Goal: Task Accomplishment & Management: Manage account settings

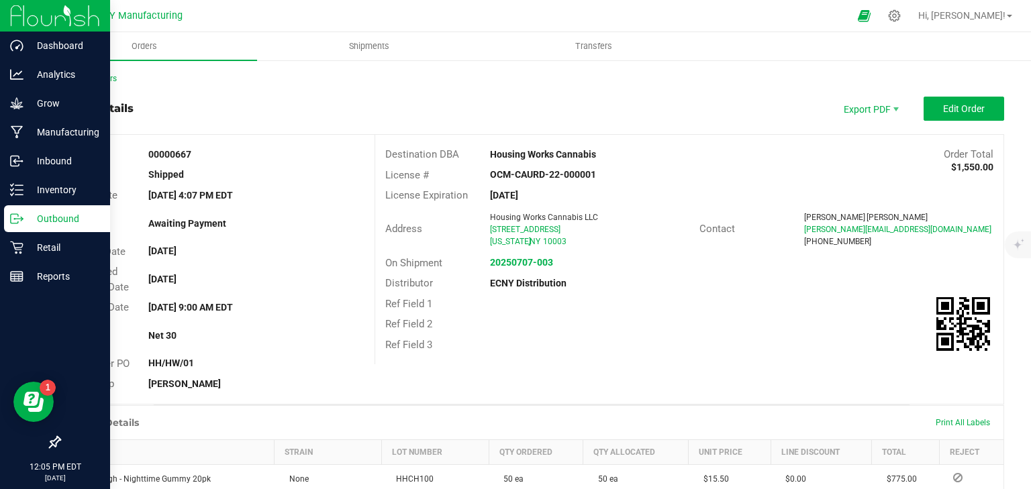
click at [40, 216] on p "Outbound" at bounding box center [63, 219] width 81 height 16
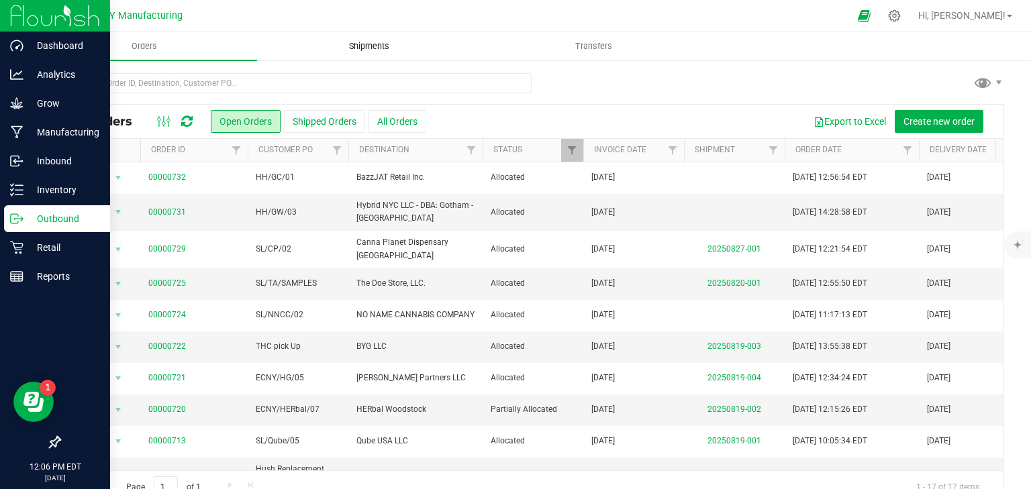
click at [382, 50] on span "Shipments" at bounding box center [369, 46] width 77 height 12
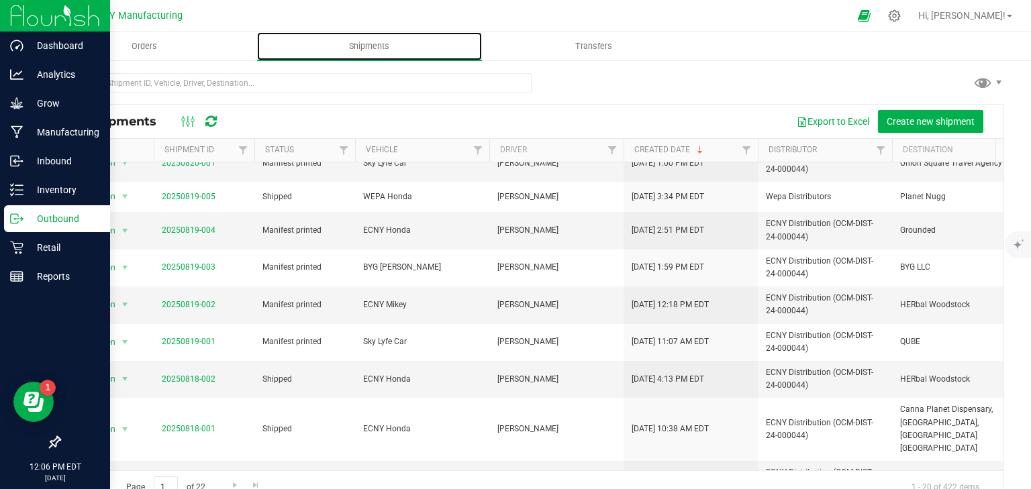
scroll to position [207, 0]
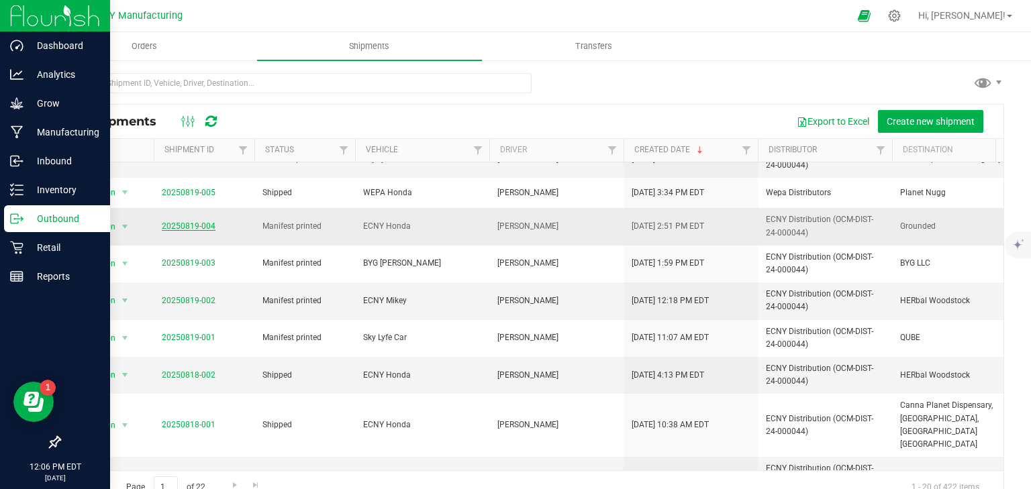
click at [171, 223] on link "20250819-004" at bounding box center [189, 226] width 54 height 9
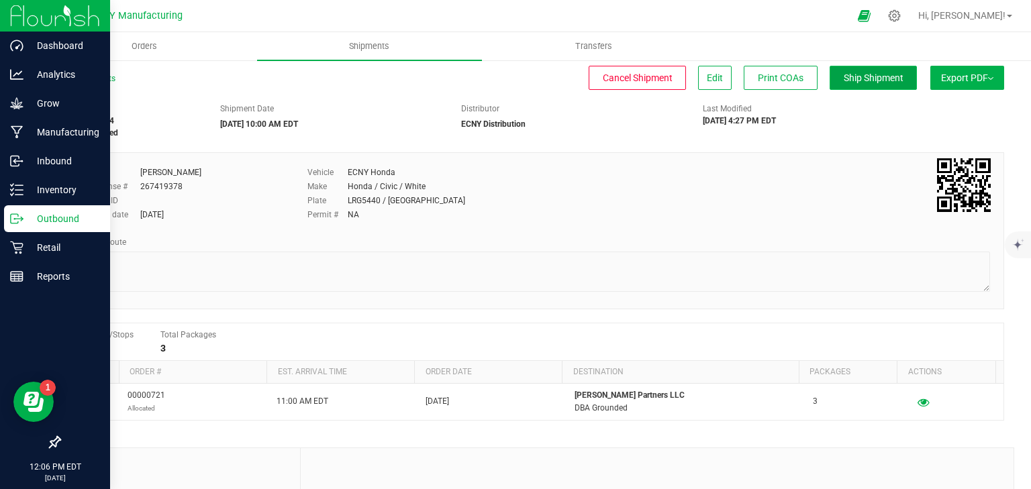
click at [862, 78] on span "Ship Shipment" at bounding box center [874, 78] width 60 height 11
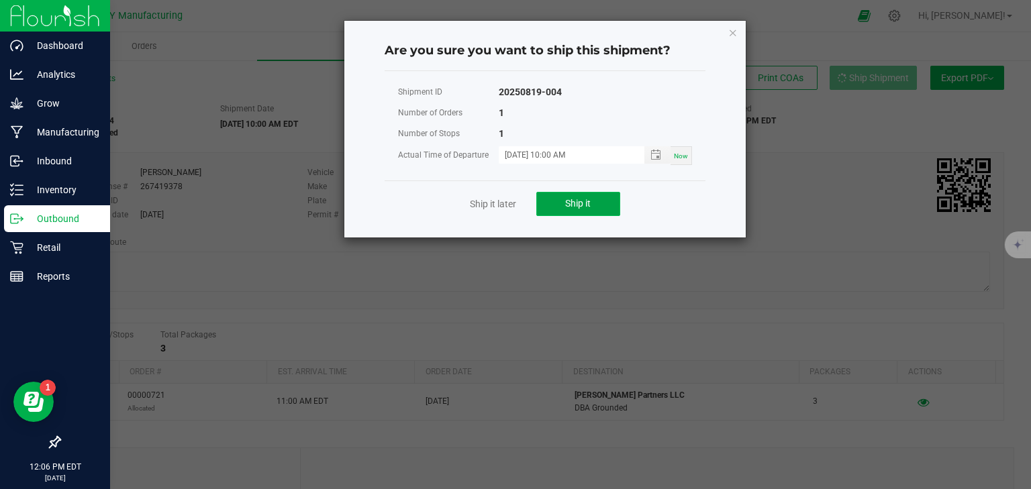
click at [555, 204] on button "Ship it" at bounding box center [578, 204] width 84 height 24
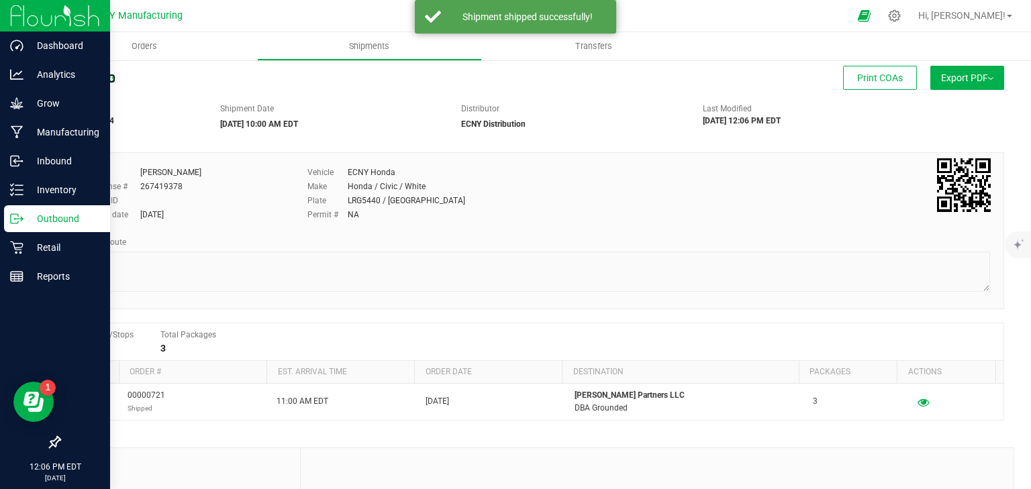
click at [83, 78] on link "All Shipments" at bounding box center [87, 78] width 56 height 9
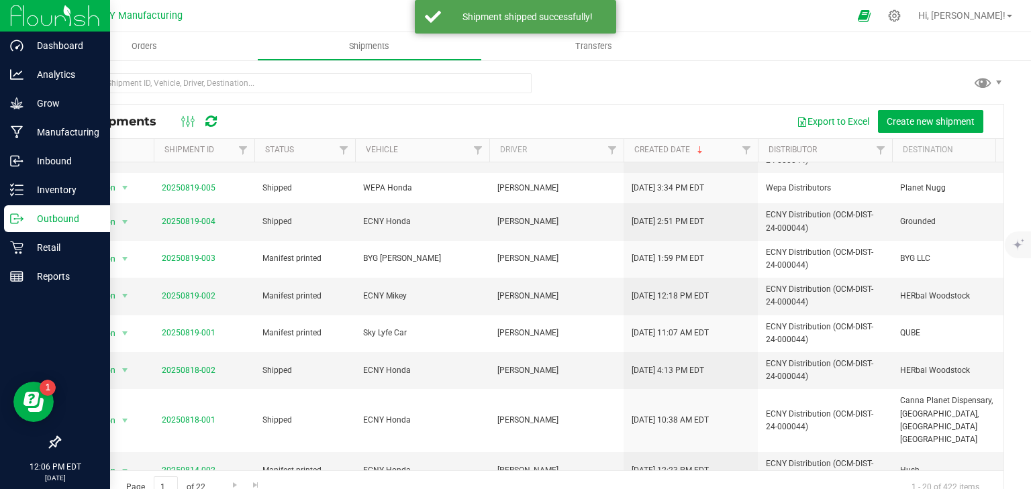
scroll to position [215, 0]
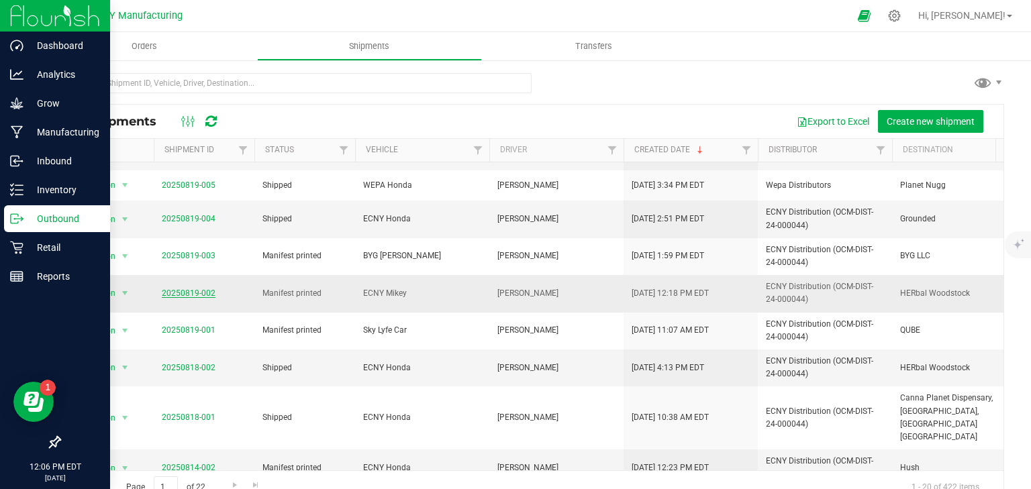
click at [201, 291] on link "20250819-002" at bounding box center [189, 293] width 54 height 9
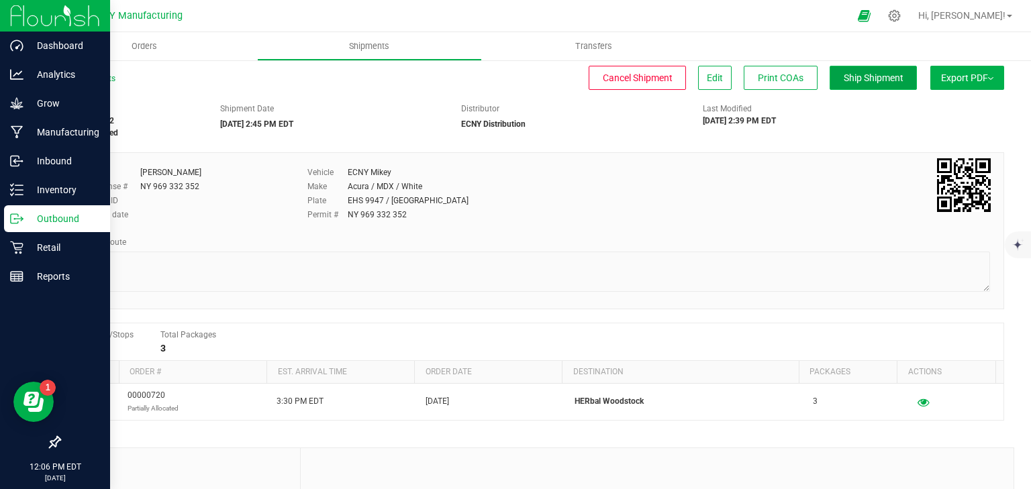
click at [844, 79] on span "Ship Shipment" at bounding box center [874, 78] width 60 height 11
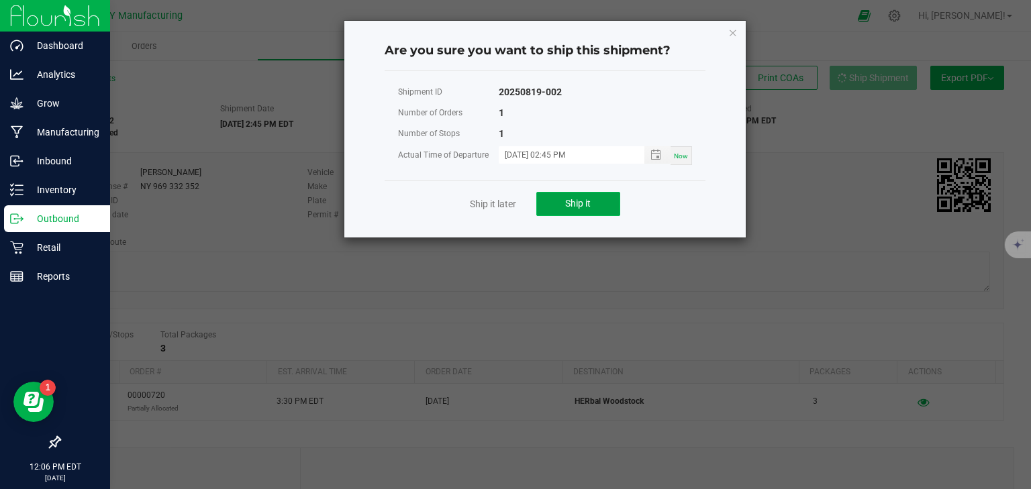
click at [553, 207] on button "Ship it" at bounding box center [578, 204] width 84 height 24
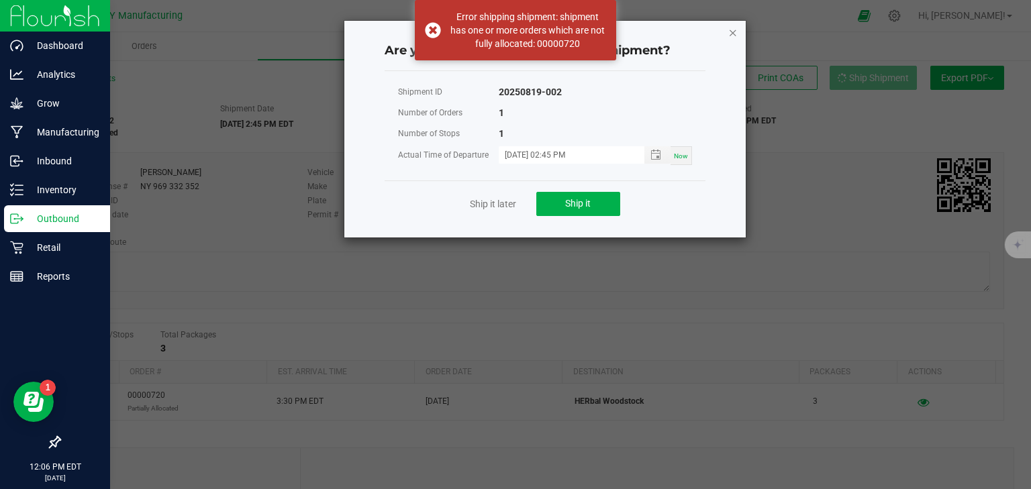
click at [736, 34] on icon "Close" at bounding box center [732, 32] width 9 height 16
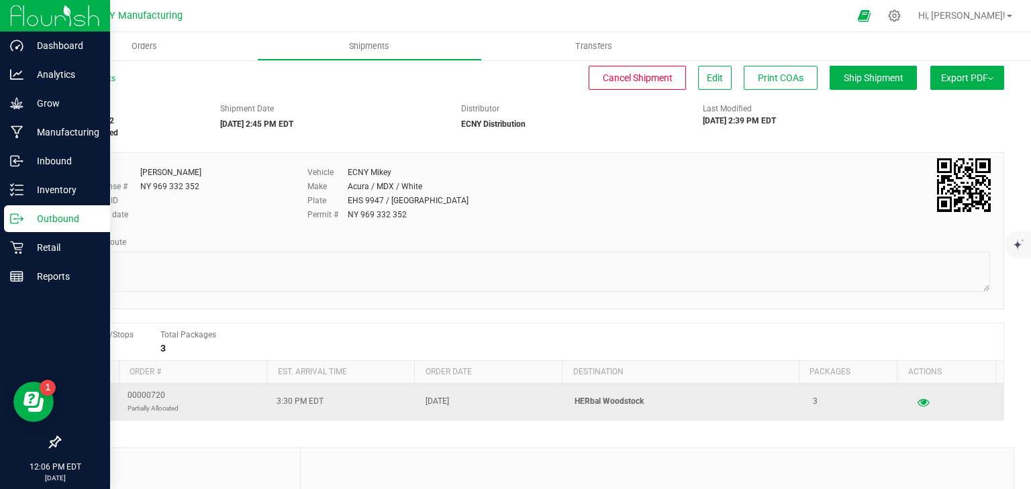
click at [172, 406] on p "Partially Allocated" at bounding box center [153, 408] width 51 height 13
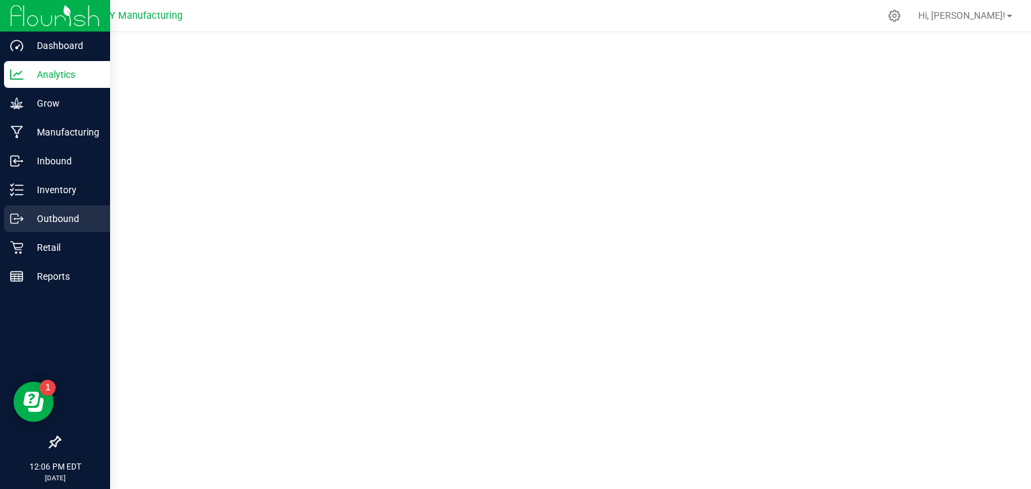
click at [16, 222] on icon at bounding box center [16, 218] width 13 height 13
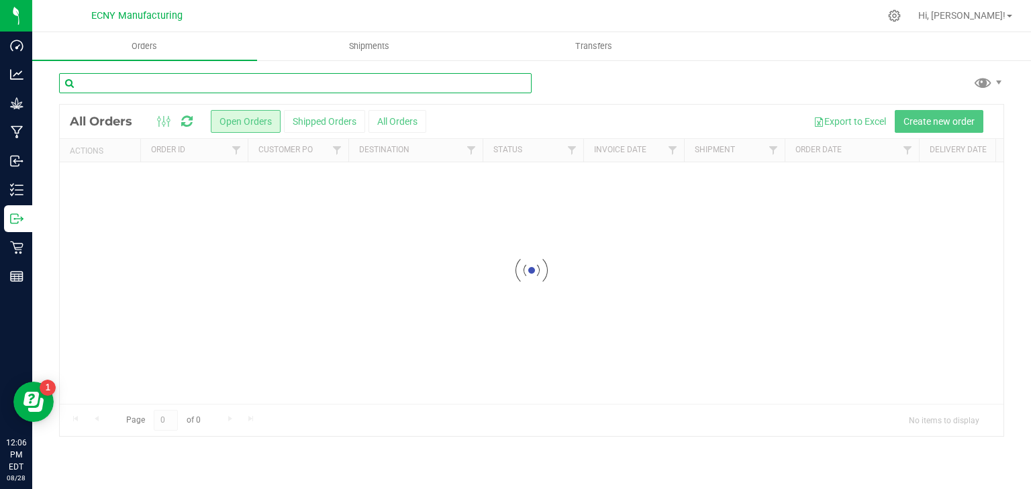
click at [186, 76] on input "text" at bounding box center [295, 83] width 473 height 20
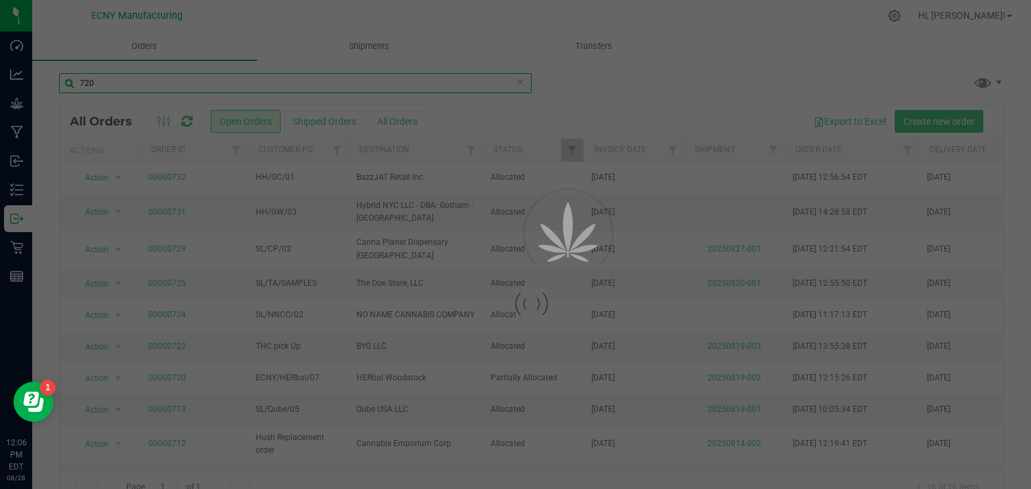
type input "720"
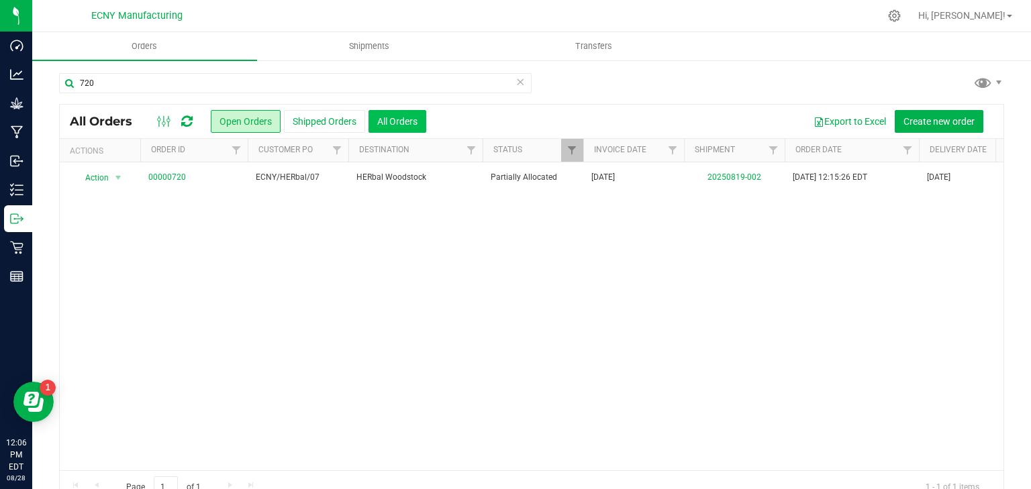
click at [398, 115] on button "All Orders" at bounding box center [398, 121] width 58 height 23
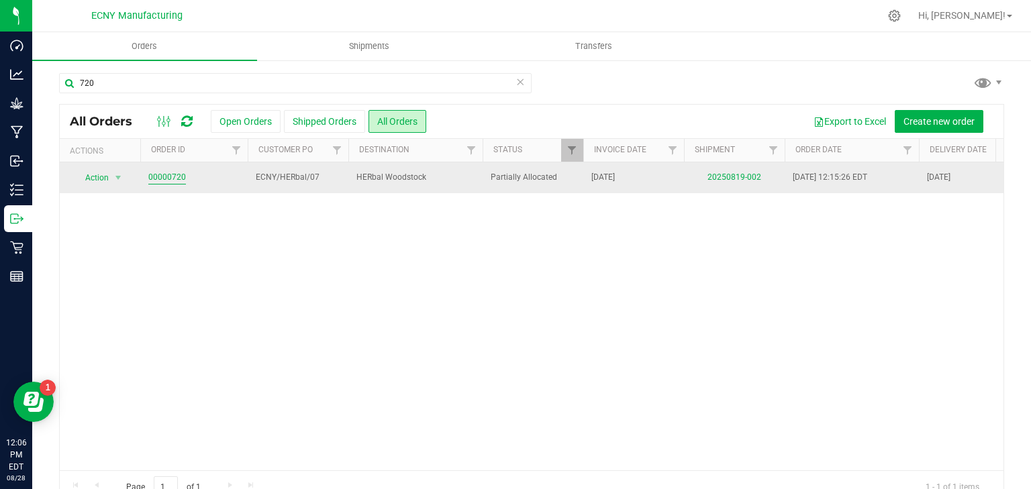
click at [167, 173] on link "00000720" at bounding box center [167, 177] width 38 height 13
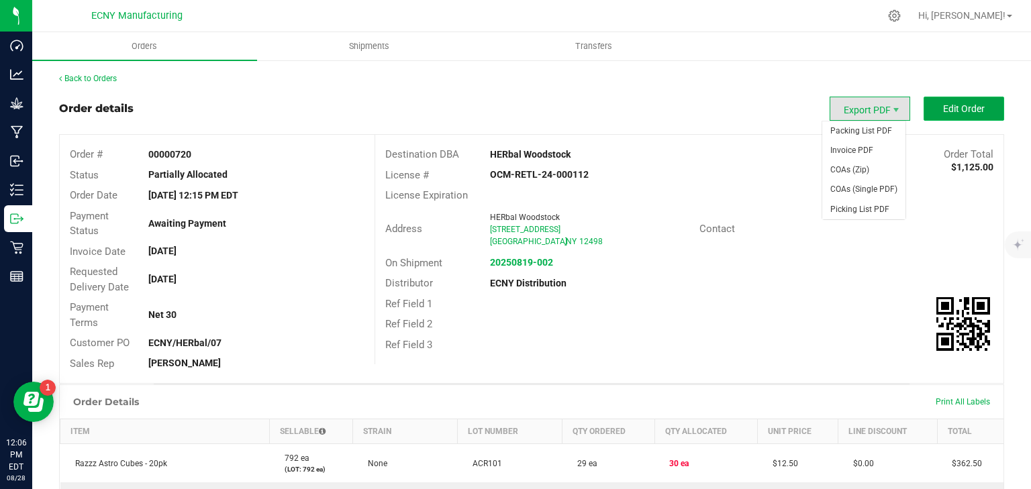
click at [924, 110] on button "Edit Order" at bounding box center [964, 109] width 81 height 24
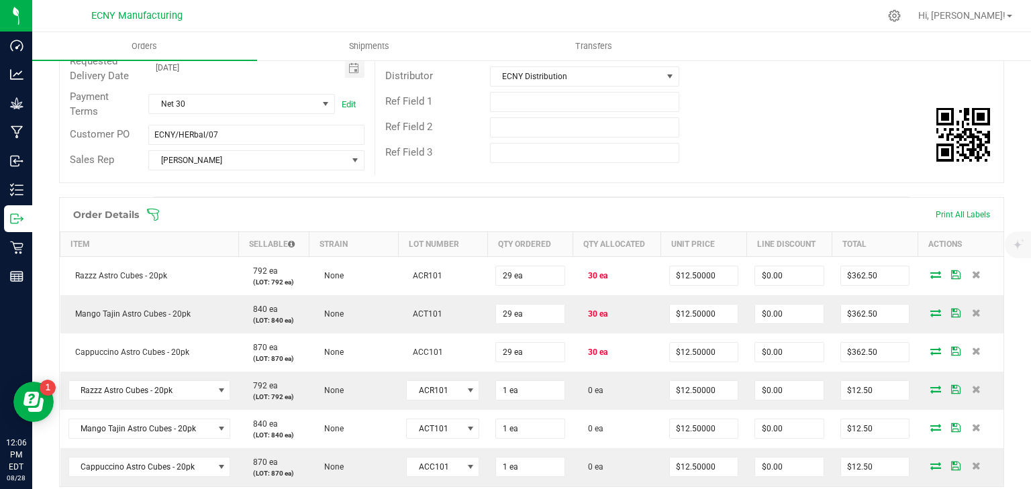
scroll to position [376, 0]
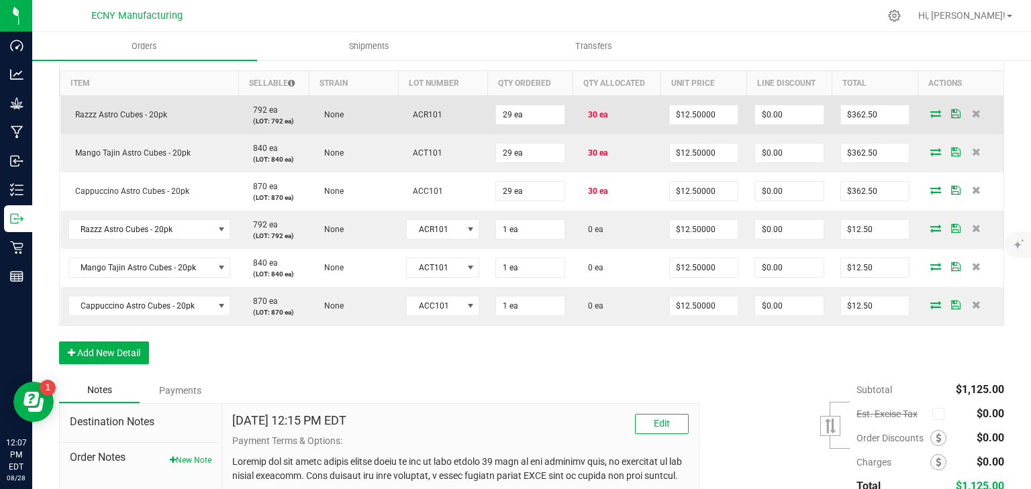
click at [931, 115] on icon at bounding box center [936, 113] width 11 height 8
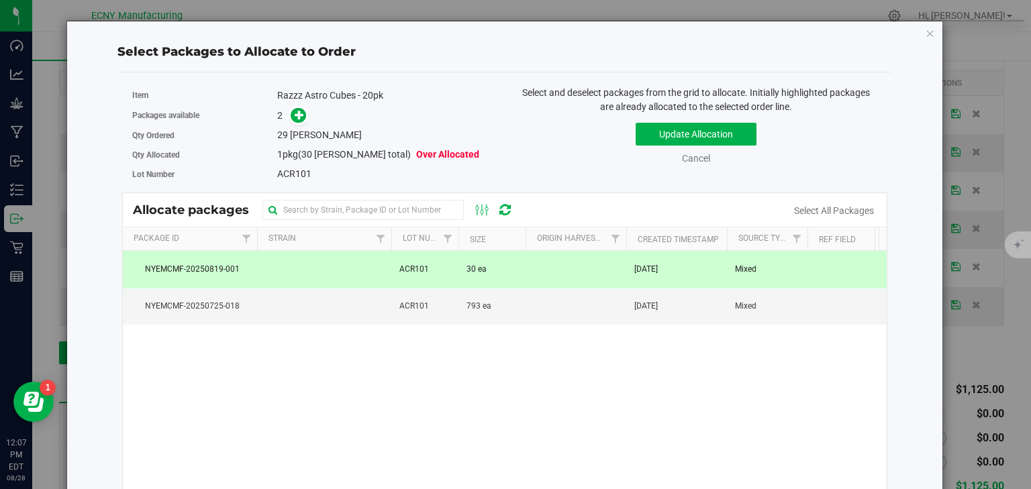
click at [510, 260] on td "30 ea" at bounding box center [492, 269] width 67 height 37
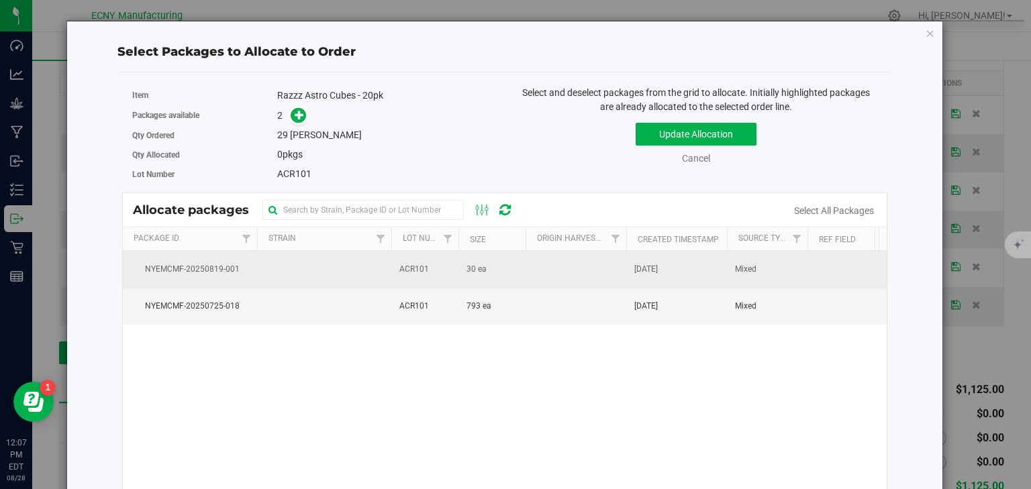
click at [352, 276] on td at bounding box center [324, 269] width 134 height 37
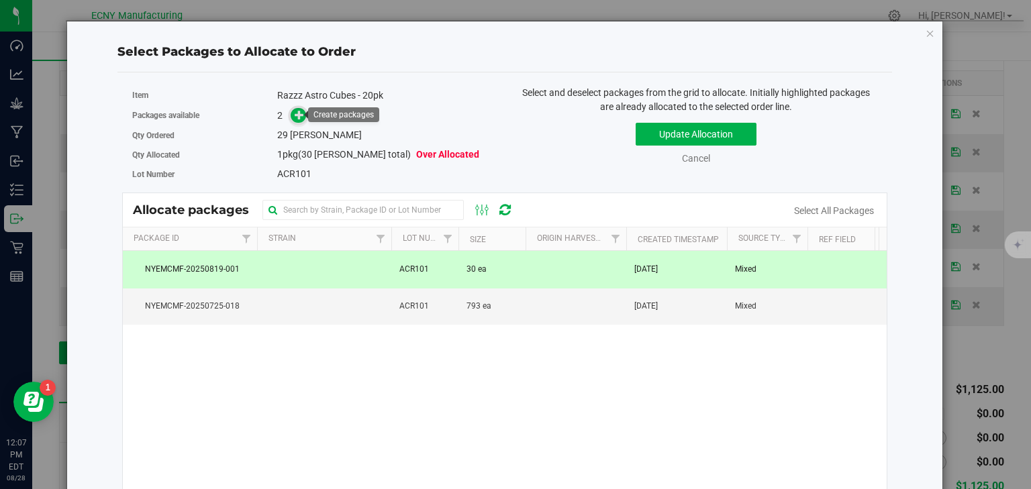
click at [299, 122] on span at bounding box center [298, 115] width 15 height 15
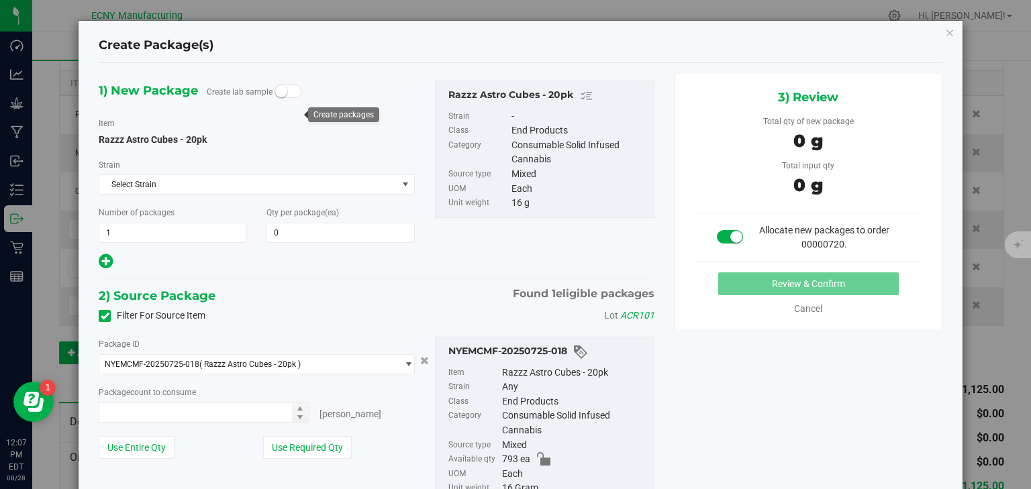
type input "0 ea"
type input "0"
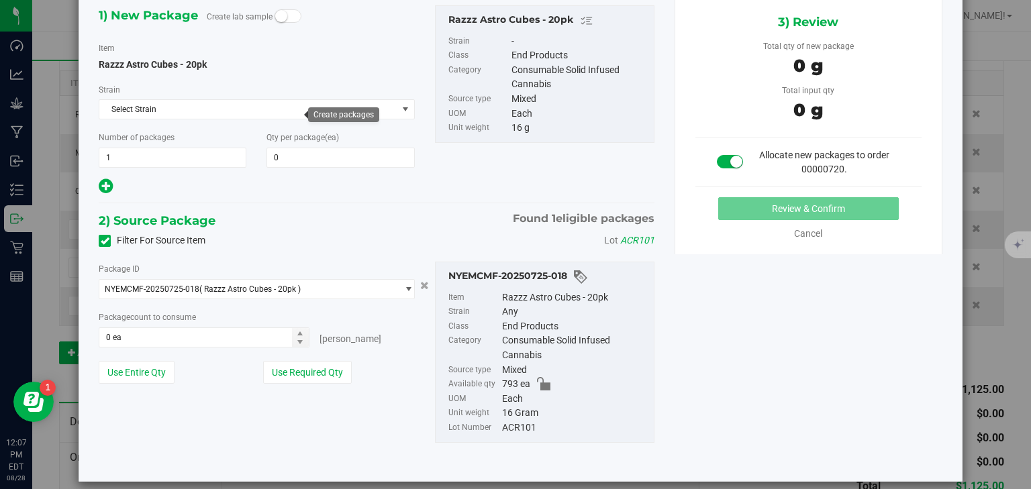
scroll to position [88, 0]
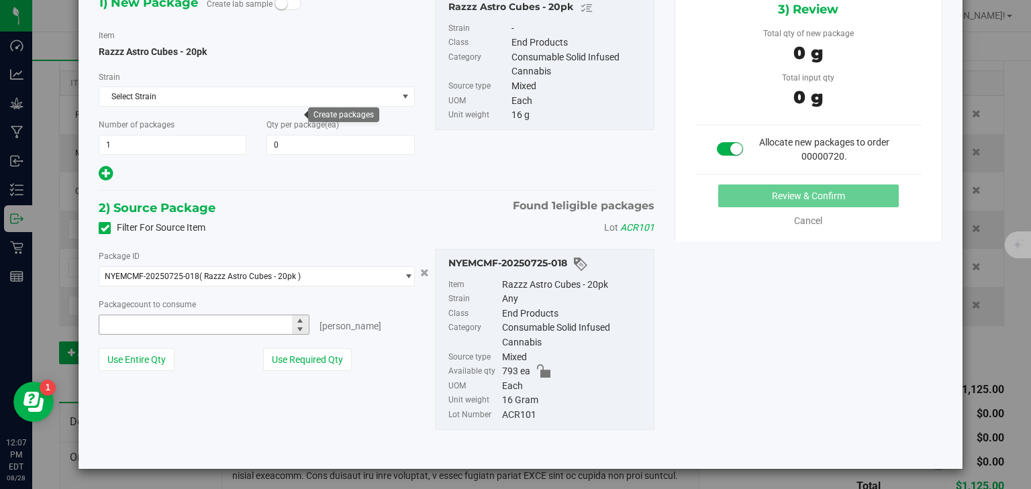
click at [191, 320] on span at bounding box center [204, 325] width 210 height 20
click at [191, 320] on input "text" at bounding box center [203, 325] width 209 height 19
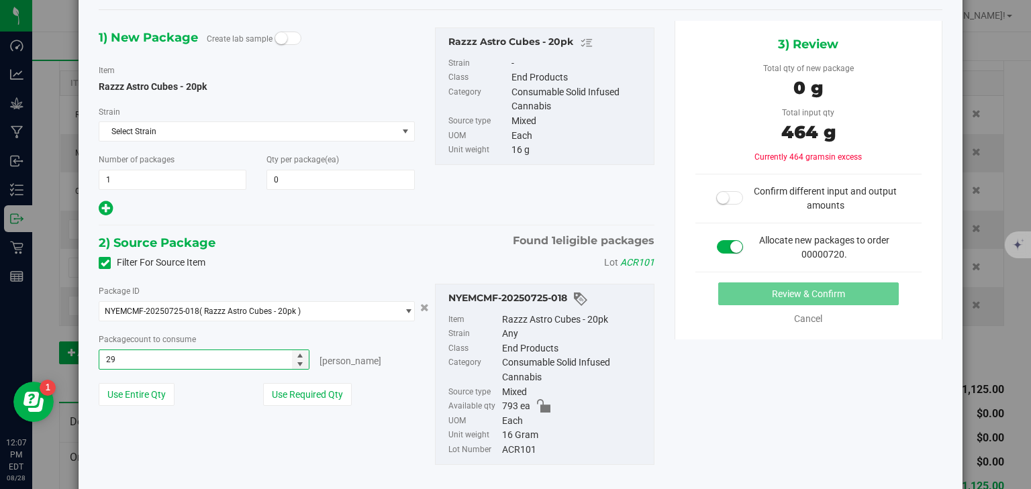
scroll to position [34, 0]
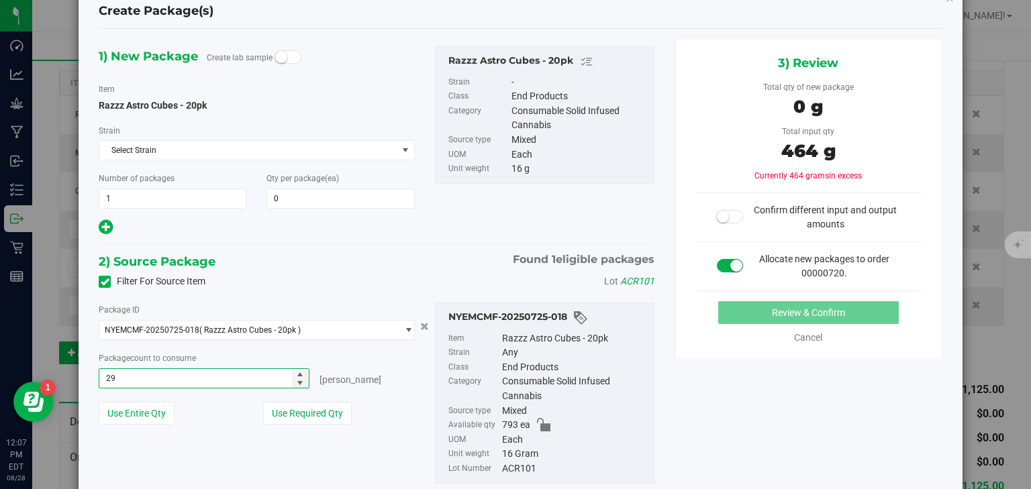
type input "2"
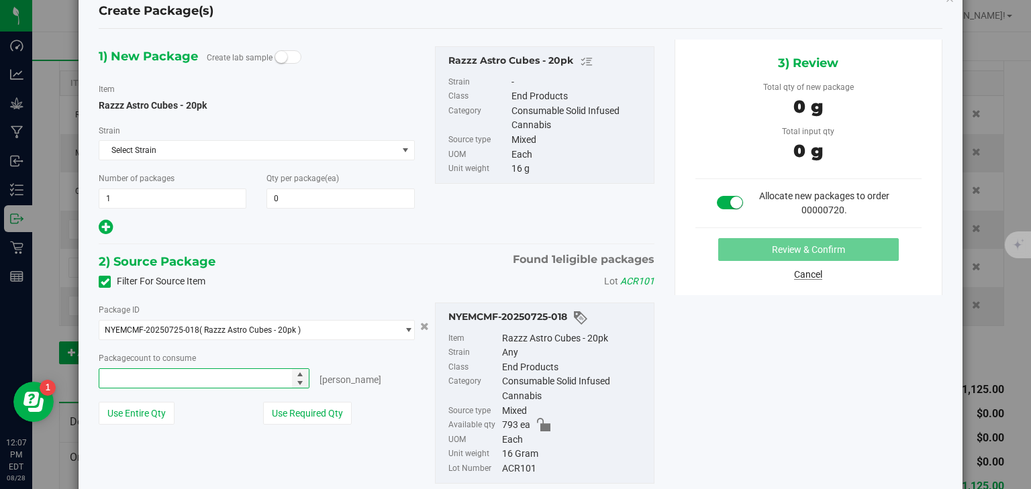
type input "0 ea"
click at [799, 273] on link "Cancel" at bounding box center [808, 274] width 28 height 11
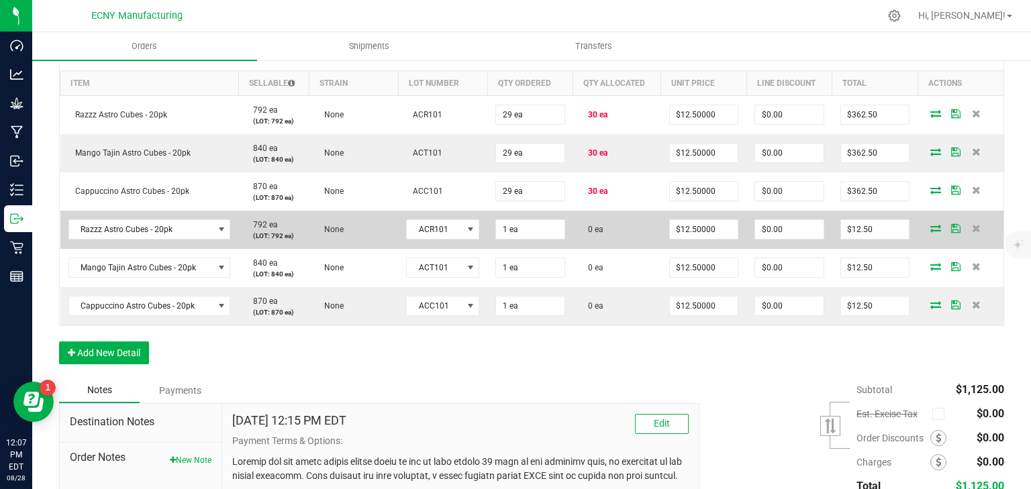
click at [931, 228] on icon at bounding box center [936, 228] width 11 height 8
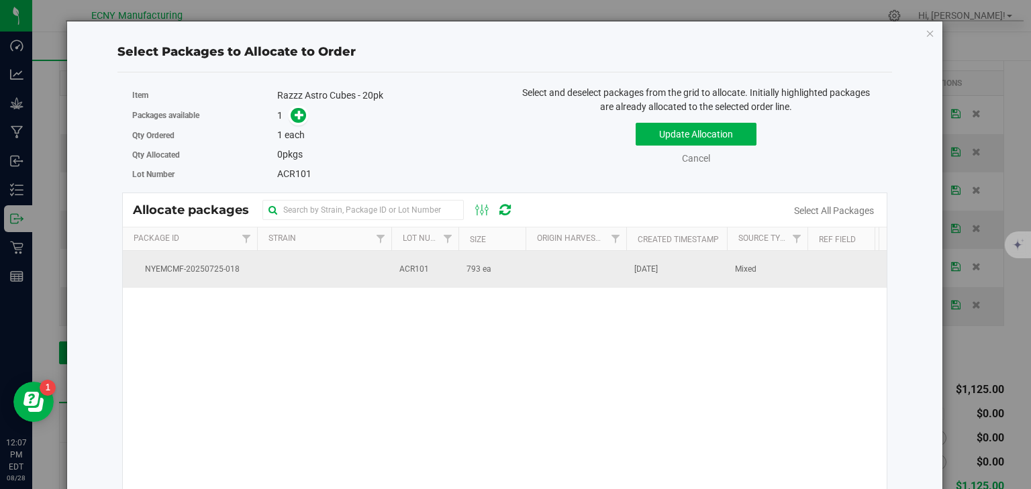
click at [459, 275] on td "793 ea" at bounding box center [492, 269] width 67 height 36
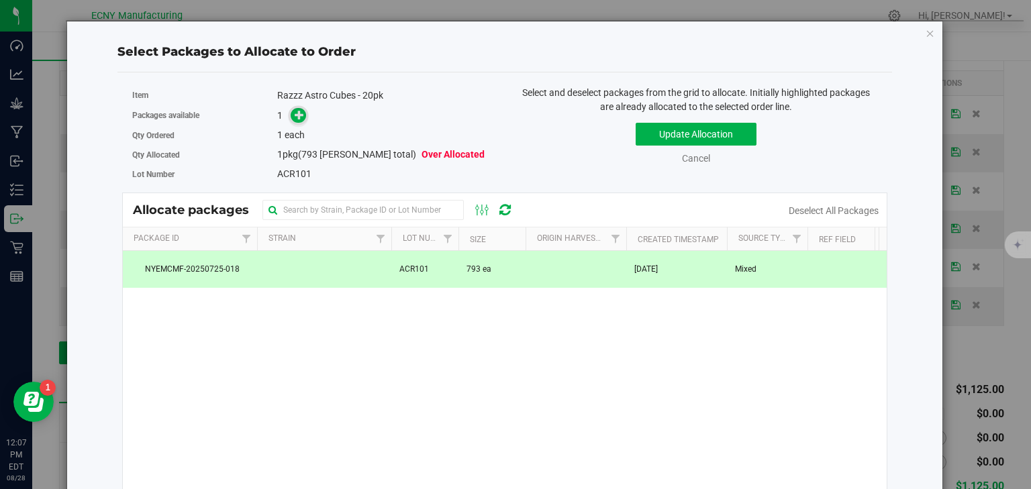
click at [297, 120] on icon at bounding box center [300, 114] width 10 height 10
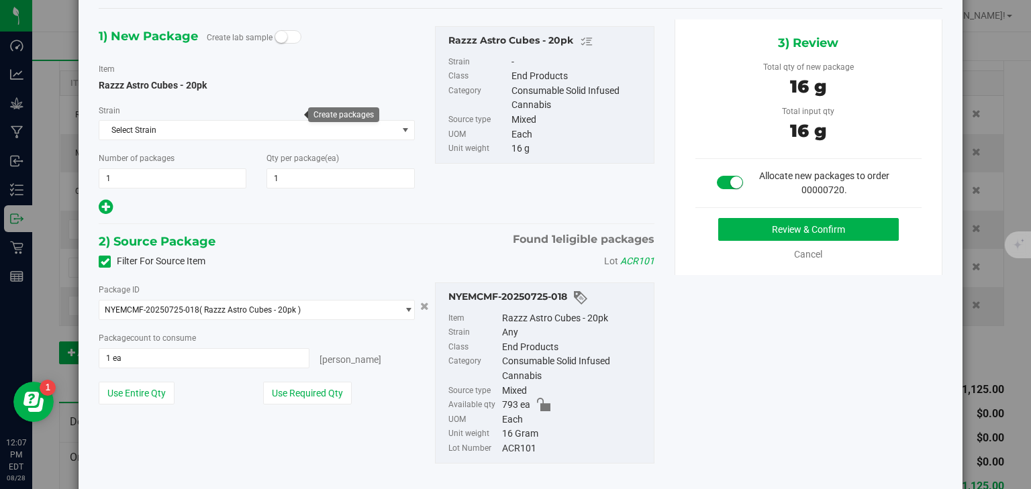
scroll to position [88, 0]
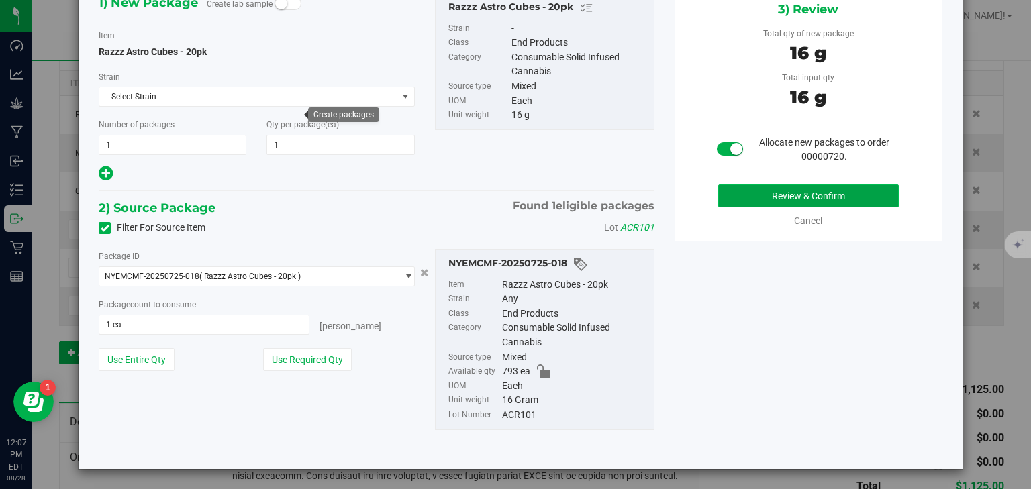
click at [800, 194] on button "Review & Confirm" at bounding box center [808, 196] width 181 height 23
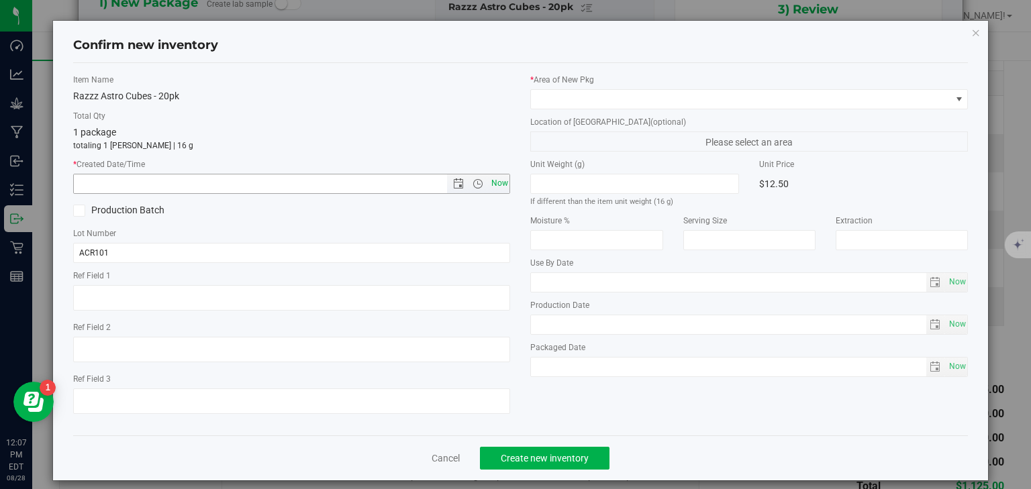
click at [497, 181] on span "Now" at bounding box center [499, 183] width 23 height 19
type input "8/28/2025 12:07 PM"
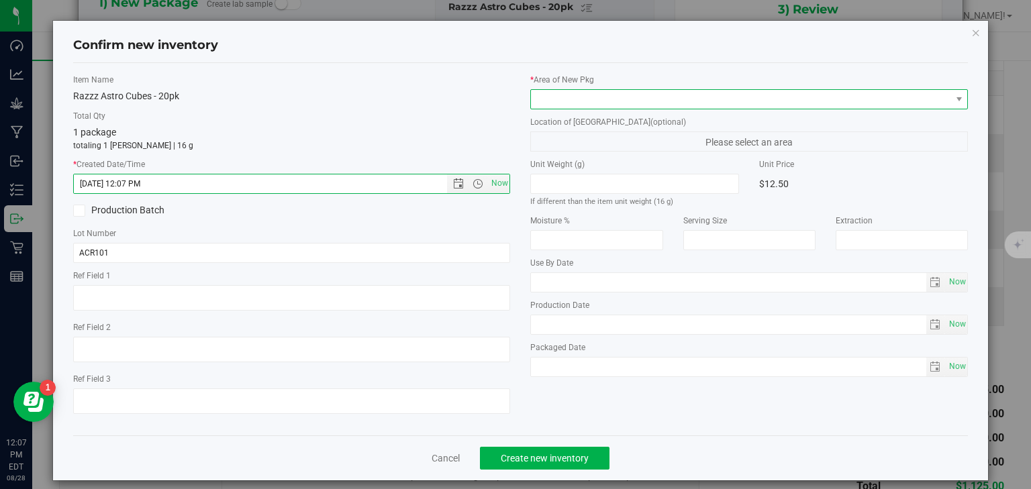
click at [565, 94] on span at bounding box center [741, 99] width 420 height 19
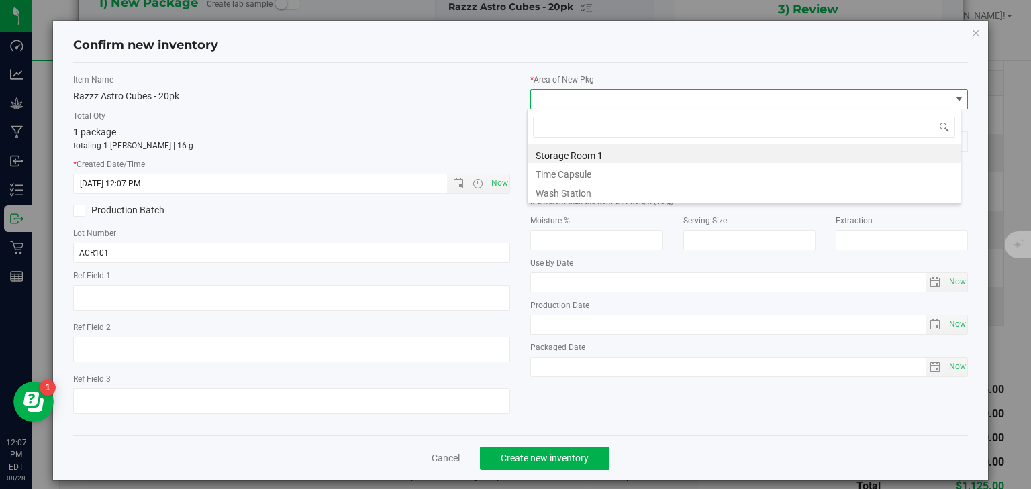
scroll to position [19, 434]
click at [557, 148] on li "Storage Room 1" at bounding box center [744, 153] width 433 height 19
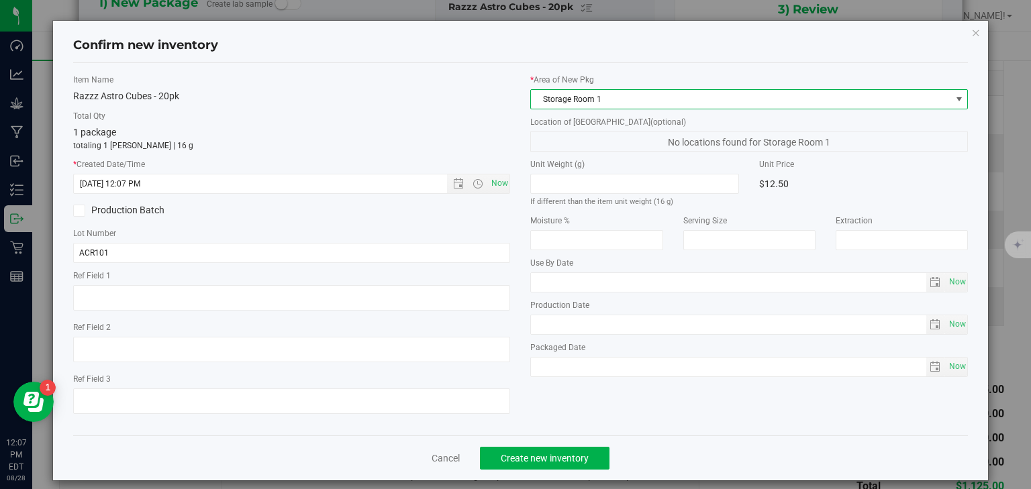
click at [537, 444] on div "Cancel Create new inventory" at bounding box center [521, 458] width 896 height 45
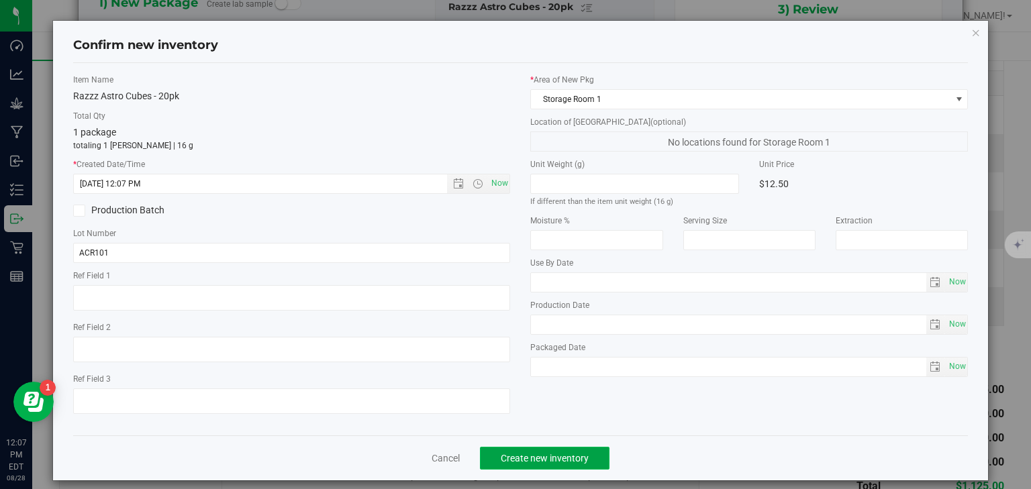
click at [530, 455] on span "Create new inventory" at bounding box center [545, 458] width 88 height 11
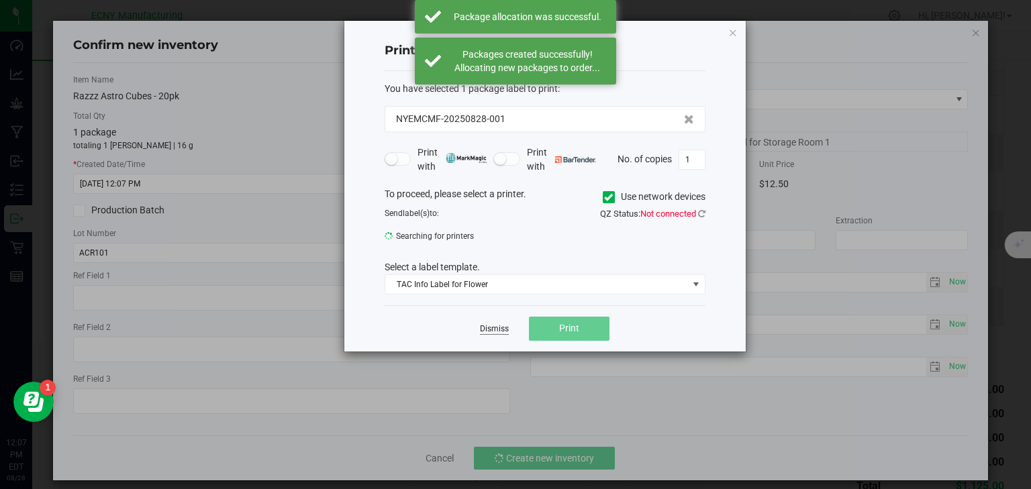
click at [494, 327] on link "Dismiss" at bounding box center [494, 329] width 29 height 11
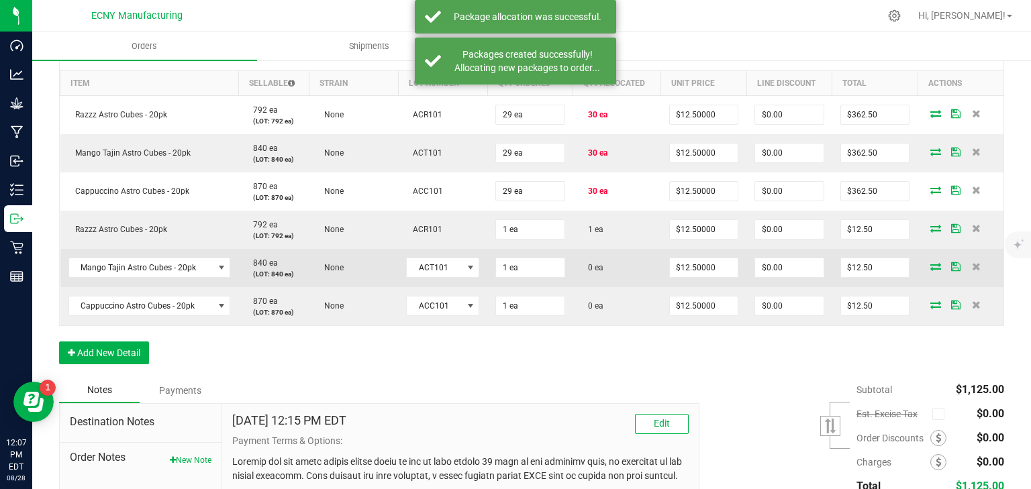
click at [931, 269] on icon at bounding box center [936, 267] width 11 height 8
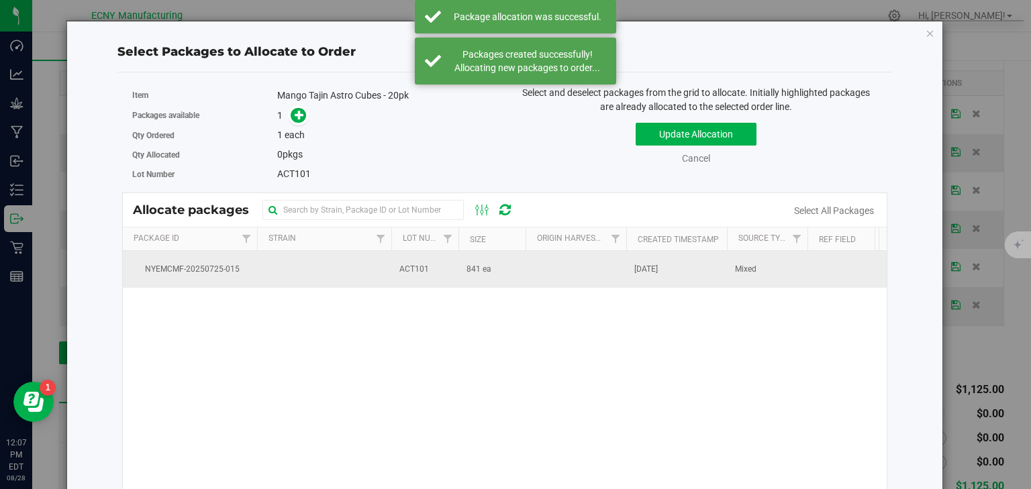
click at [518, 282] on td "841 ea" at bounding box center [492, 269] width 67 height 36
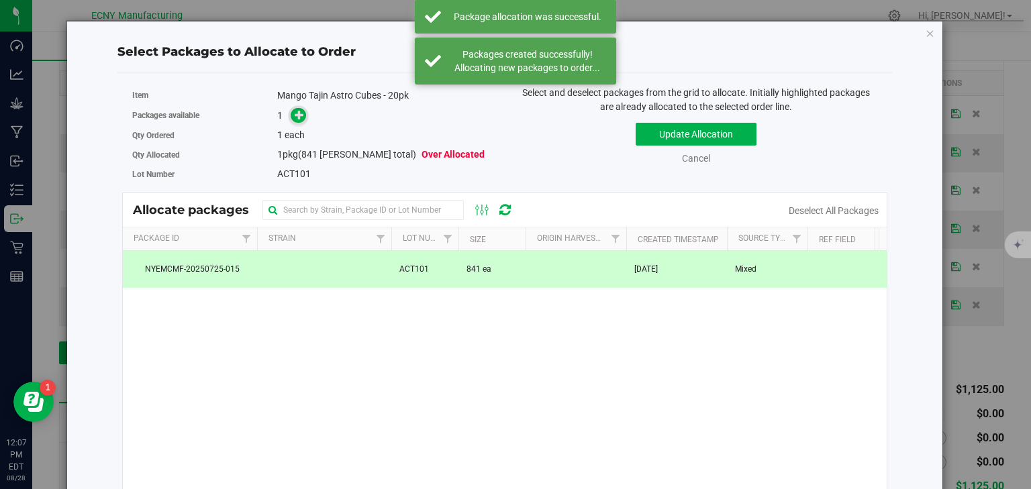
click at [291, 113] on span at bounding box center [298, 115] width 15 height 15
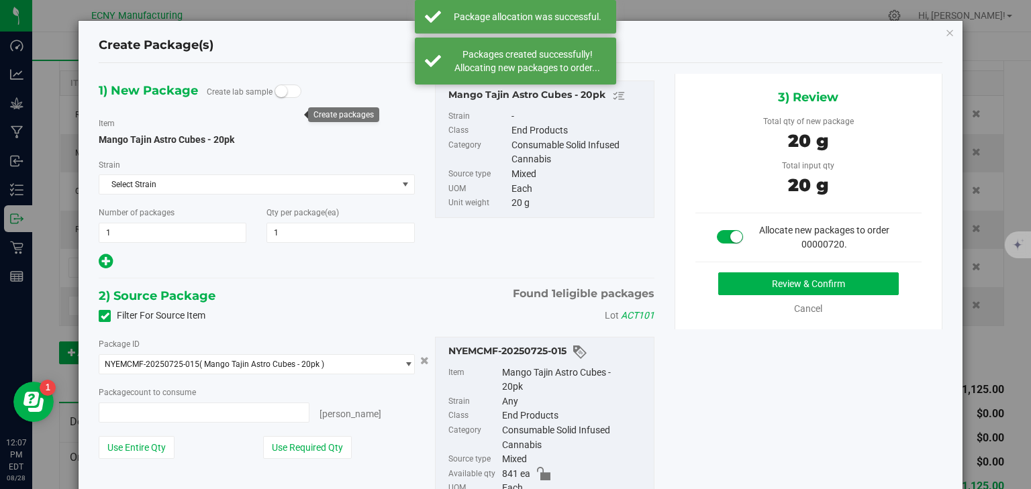
type input "1 ea"
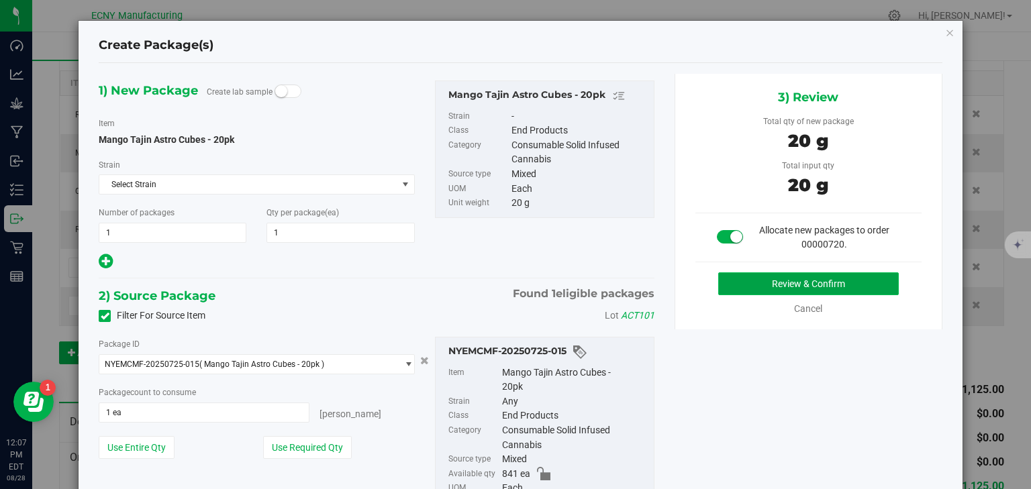
click at [769, 285] on button "Review & Confirm" at bounding box center [808, 284] width 181 height 23
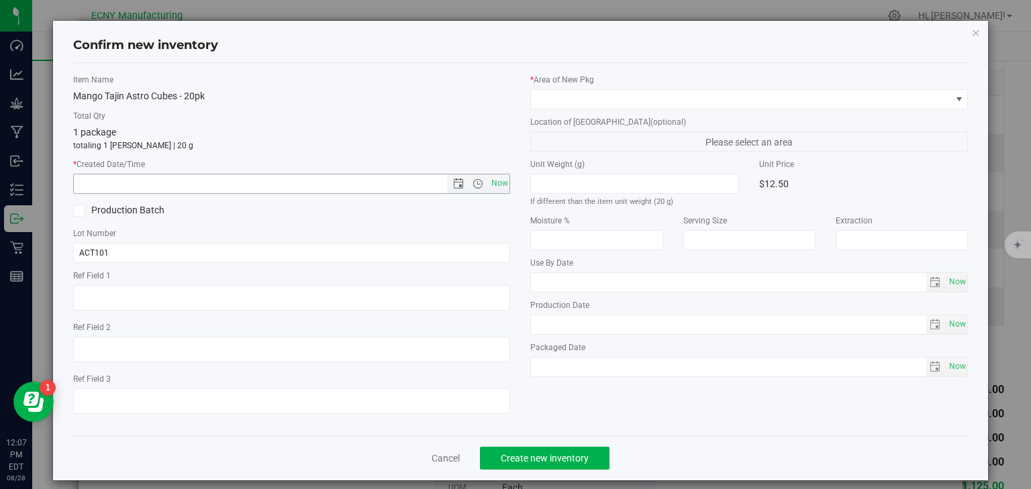
click at [500, 183] on span "Now" at bounding box center [499, 183] width 23 height 19
type input "8/28/2025 12:07 PM"
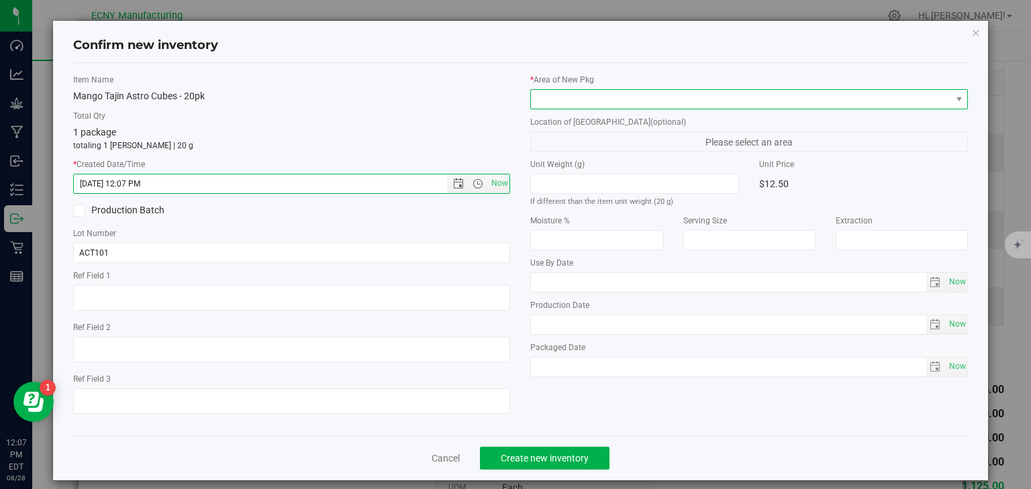
click at [559, 97] on span at bounding box center [741, 99] width 420 height 19
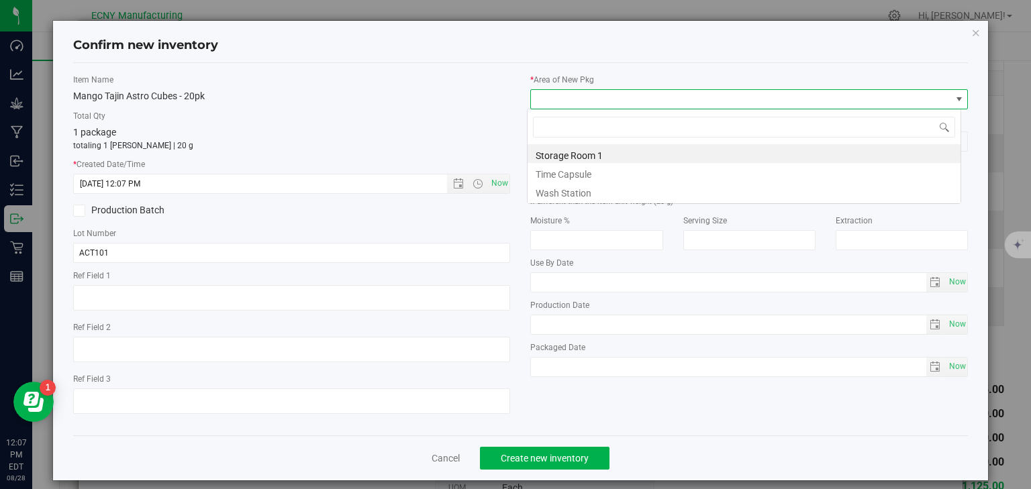
scroll to position [19, 434]
click at [551, 148] on li "Storage Room 1" at bounding box center [744, 153] width 433 height 19
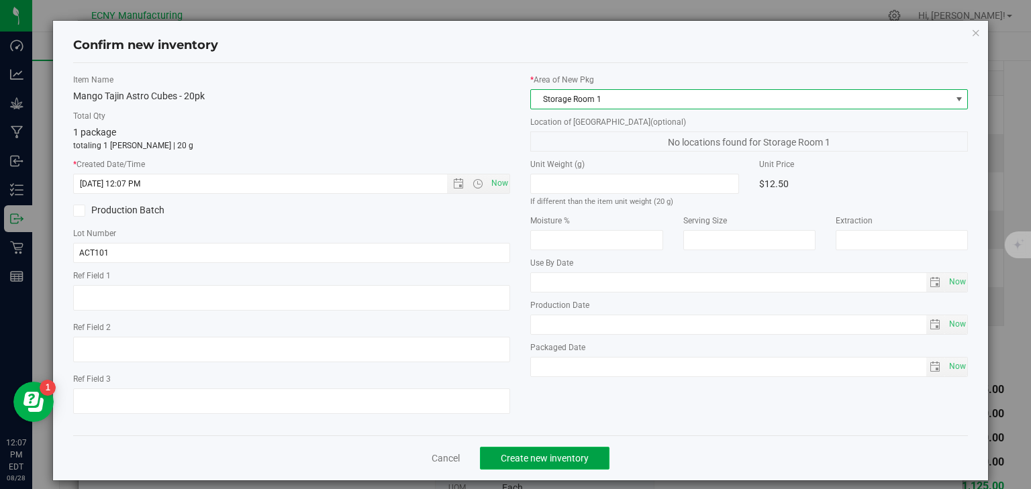
click at [532, 465] on button "Create new inventory" at bounding box center [545, 458] width 130 height 23
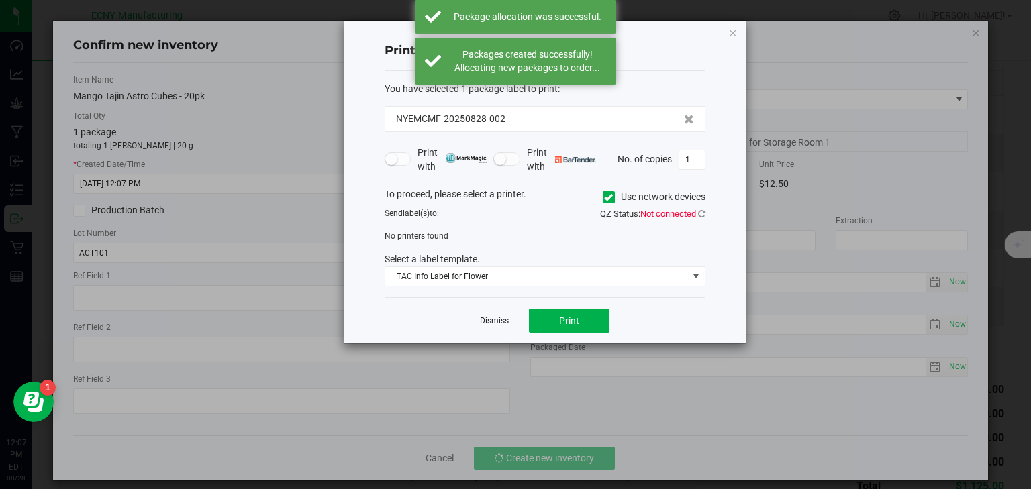
click at [499, 312] on div "Dismiss Print" at bounding box center [545, 320] width 321 height 46
click at [497, 316] on link "Dismiss" at bounding box center [494, 321] width 29 height 11
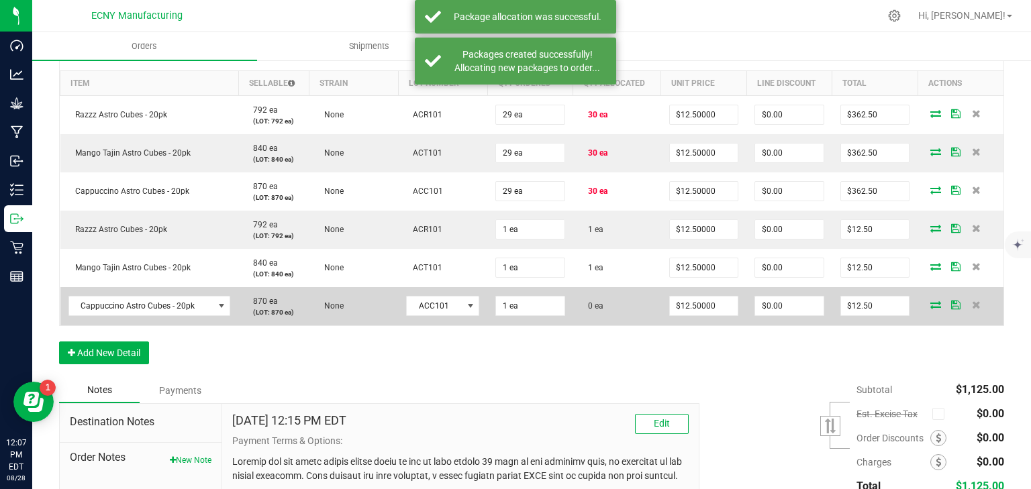
click at [931, 308] on icon at bounding box center [936, 305] width 11 height 8
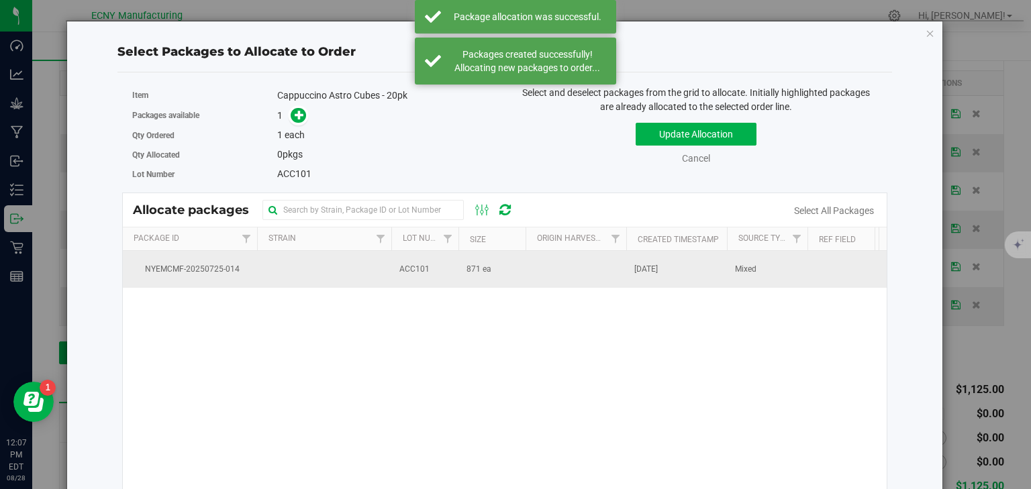
click at [457, 262] on td "ACC101" at bounding box center [424, 269] width 67 height 36
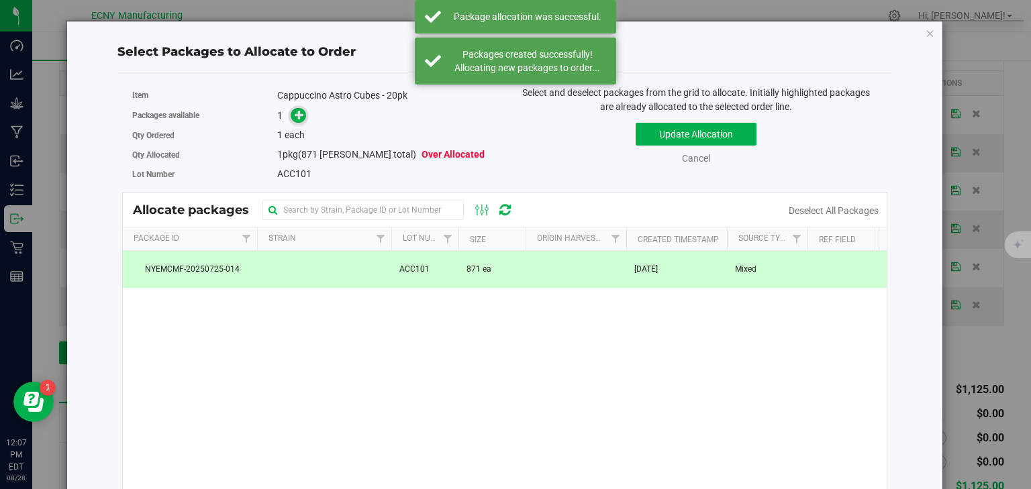
click at [303, 119] on icon at bounding box center [299, 113] width 9 height 9
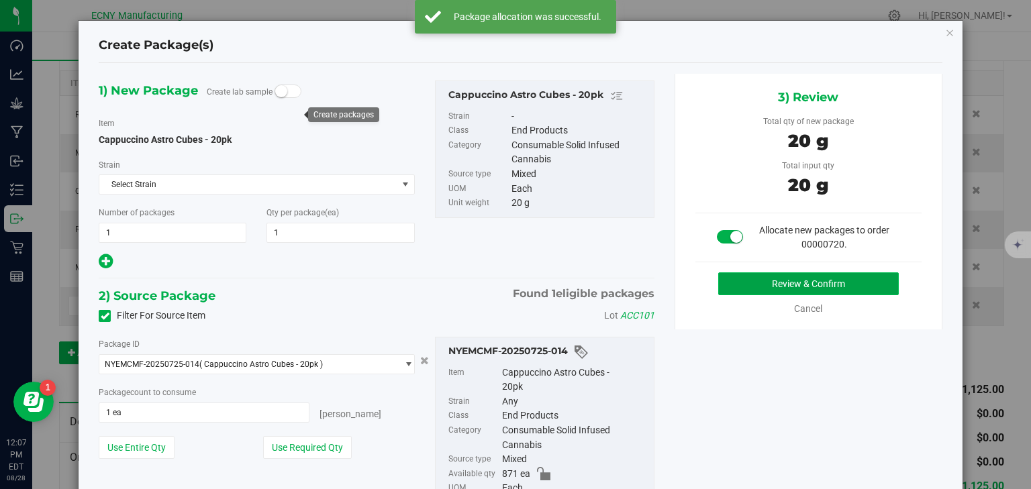
click at [785, 274] on button "Review & Confirm" at bounding box center [808, 284] width 181 height 23
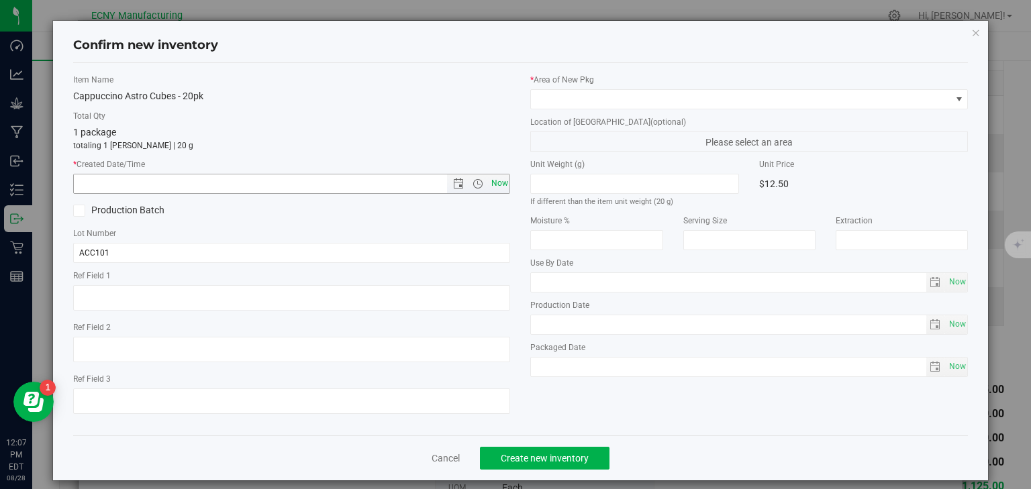
click at [500, 178] on span "Now" at bounding box center [499, 183] width 23 height 19
type input "8/28/2025 12:07 PM"
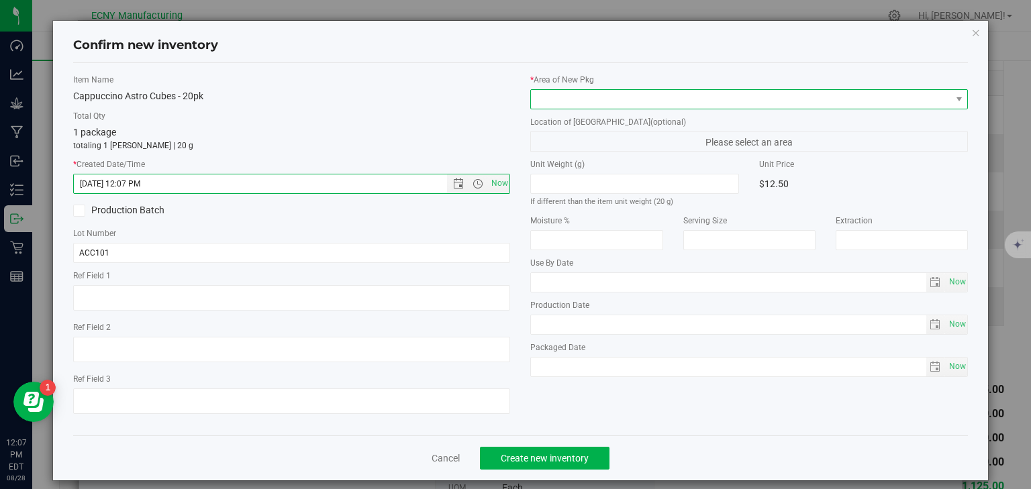
click at [575, 103] on span at bounding box center [741, 99] width 420 height 19
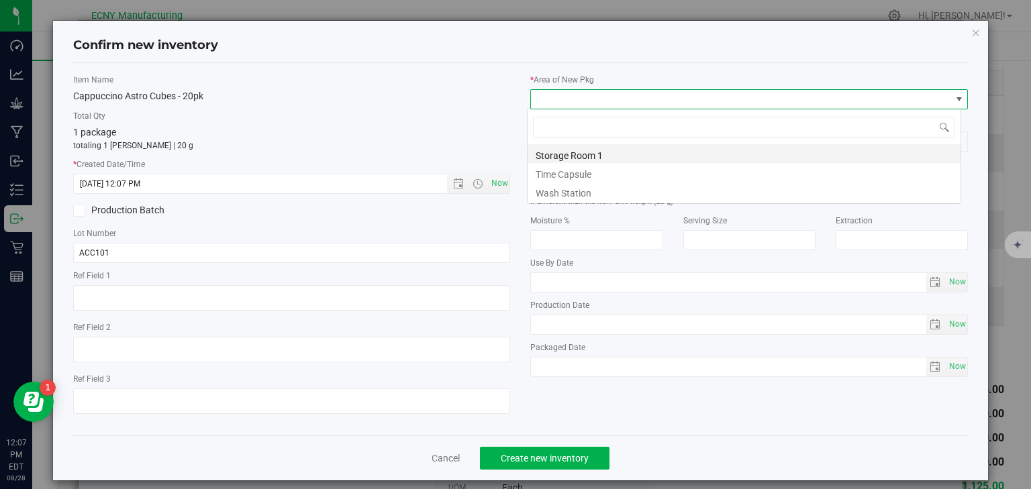
scroll to position [19, 434]
click at [569, 153] on li "Storage Room 1" at bounding box center [744, 153] width 433 height 19
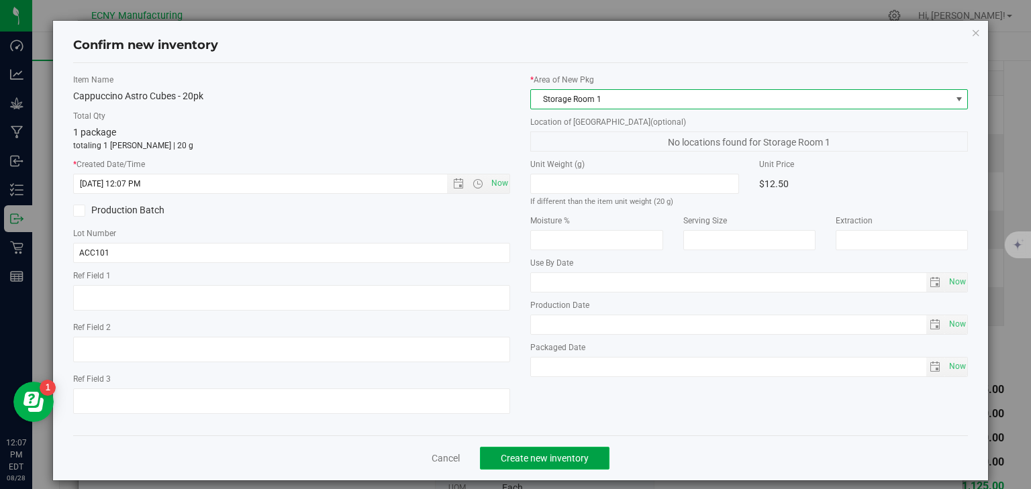
click at [535, 462] on span "Create new inventory" at bounding box center [545, 458] width 88 height 11
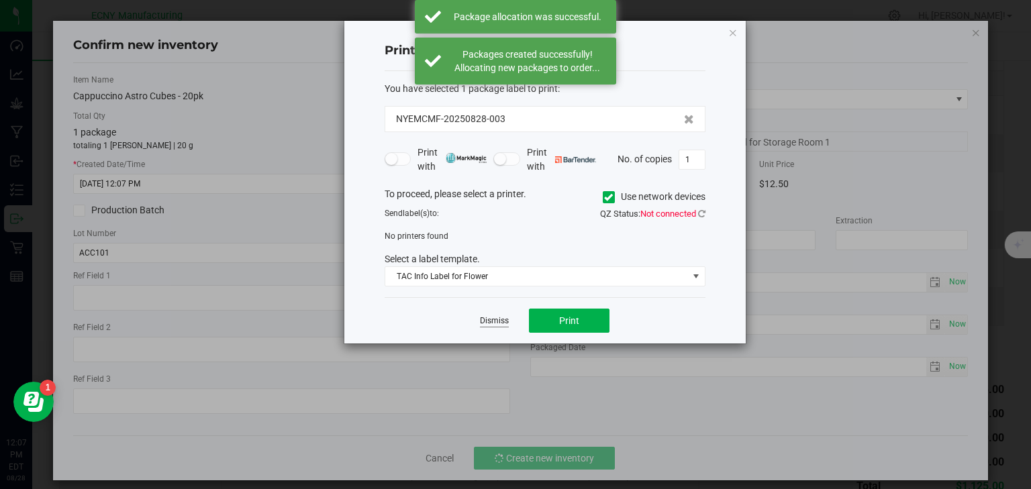
click at [484, 320] on link "Dismiss" at bounding box center [494, 321] width 29 height 11
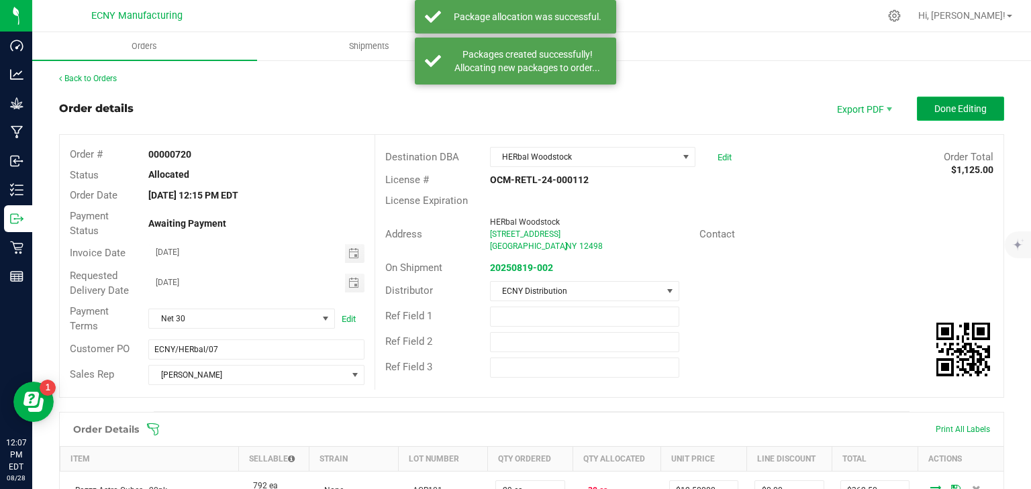
click at [953, 109] on span "Done Editing" at bounding box center [961, 108] width 52 height 11
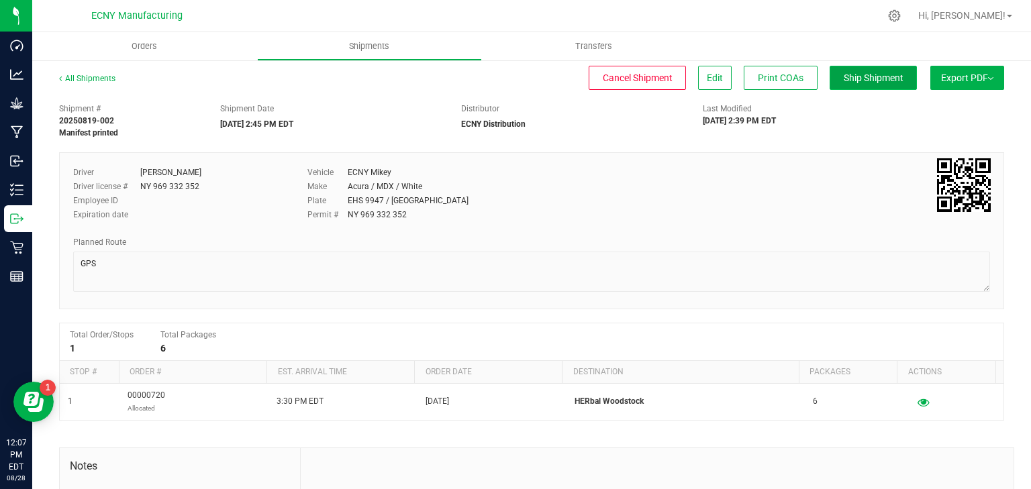
click at [849, 80] on span "Ship Shipment" at bounding box center [874, 78] width 60 height 11
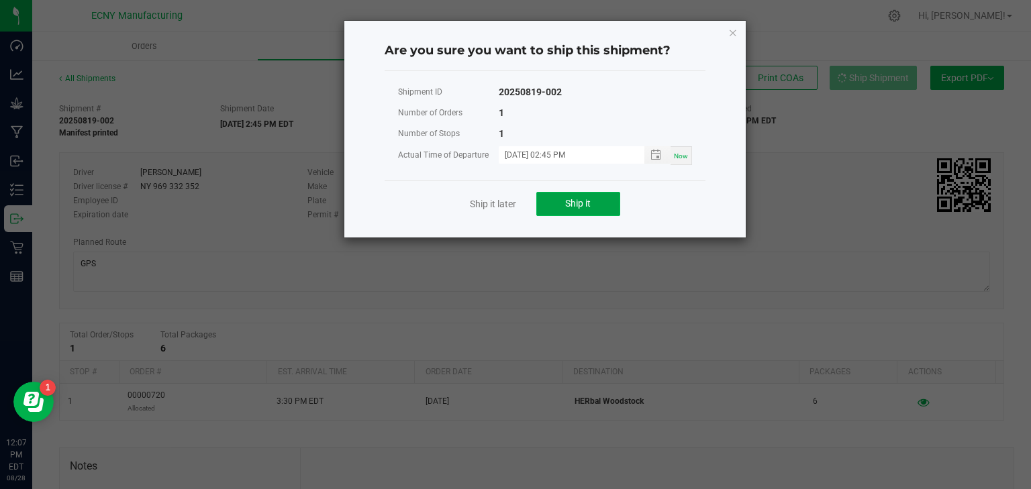
click at [562, 201] on button "Ship it" at bounding box center [578, 204] width 84 height 24
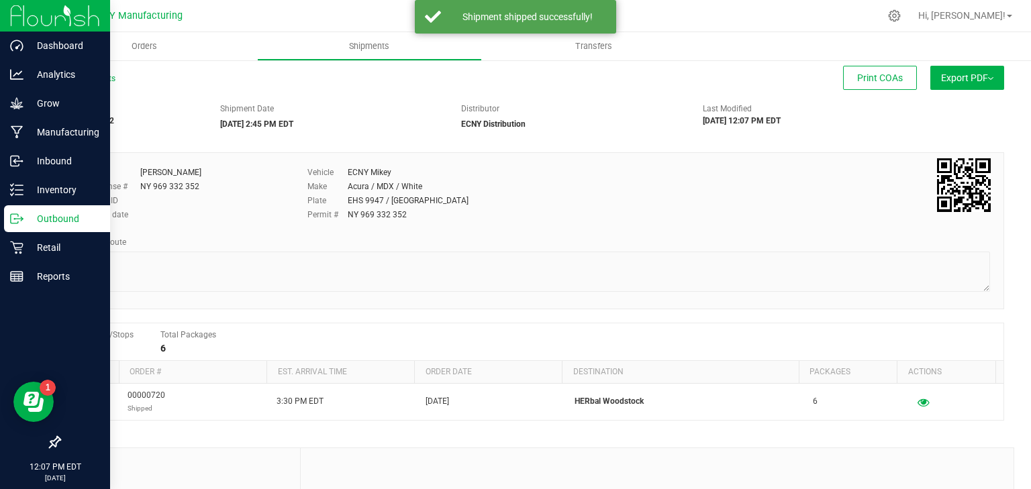
click at [40, 218] on p "Outbound" at bounding box center [63, 219] width 81 height 16
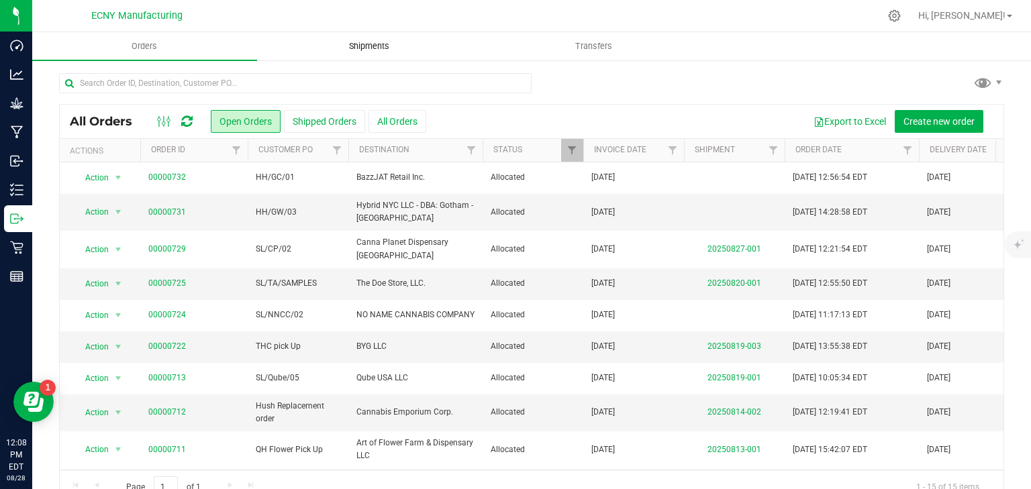
click at [341, 51] on span "Shipments" at bounding box center [369, 46] width 77 height 12
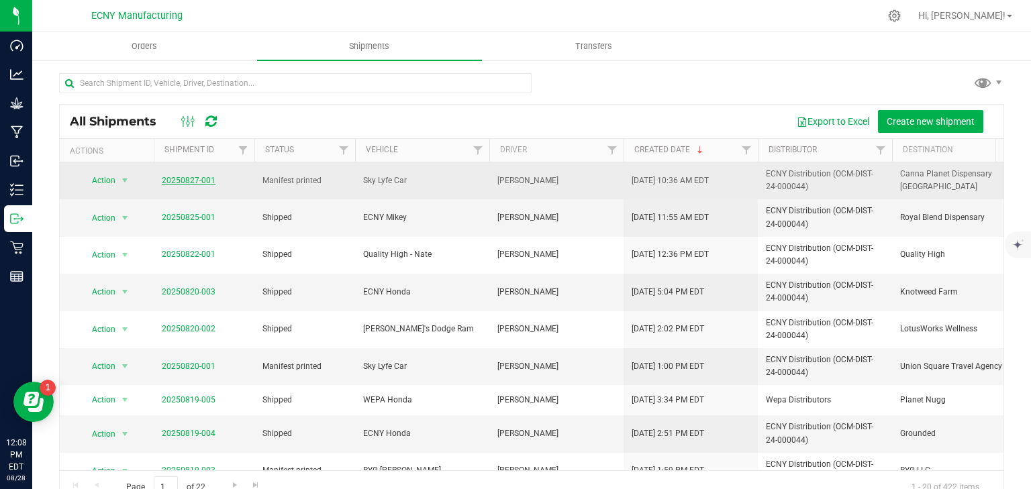
click at [195, 183] on link "20250827-001" at bounding box center [189, 180] width 54 height 9
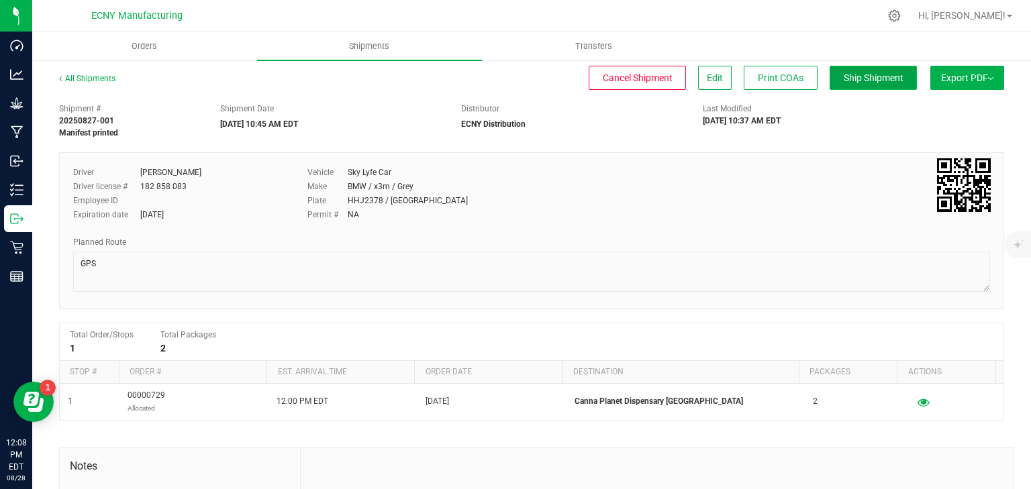
click at [848, 78] on span "Ship Shipment" at bounding box center [874, 78] width 60 height 11
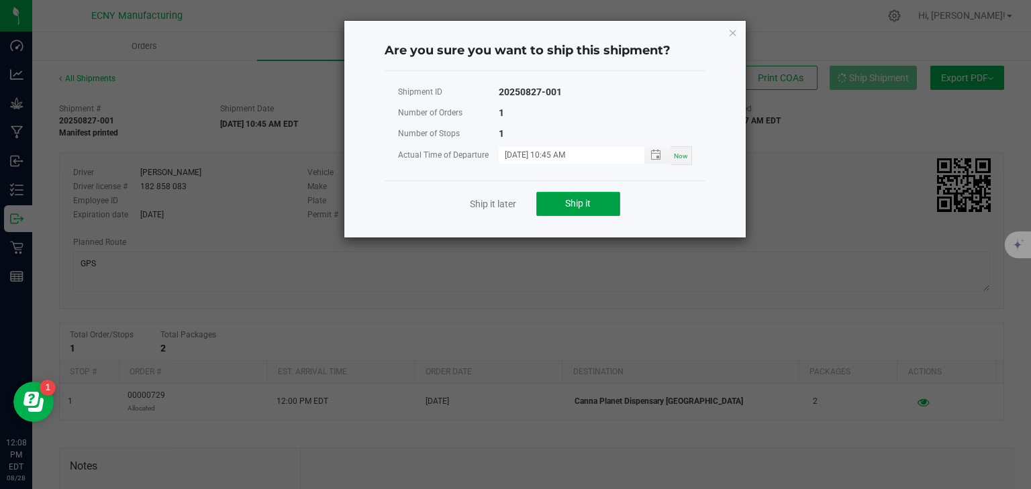
click at [564, 199] on button "Ship it" at bounding box center [578, 204] width 84 height 24
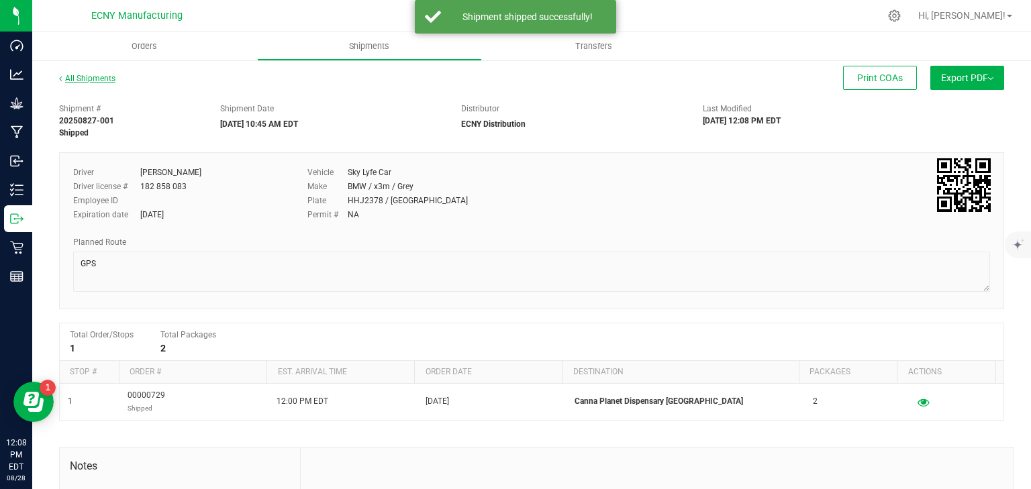
click at [99, 79] on link "All Shipments" at bounding box center [87, 78] width 56 height 9
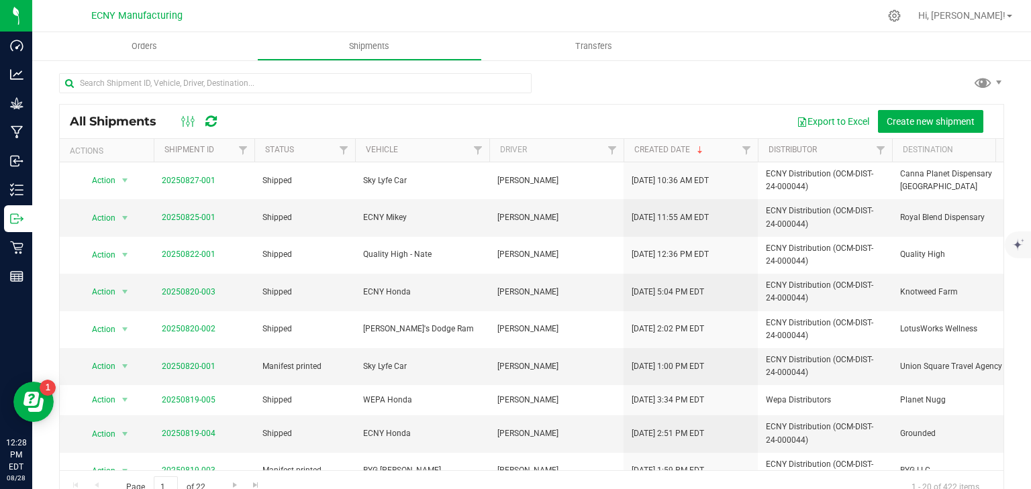
click at [725, 56] on ul "Orders Shipments Transfers" at bounding box center [547, 46] width 1031 height 29
